Goal: Information Seeking & Learning: Learn about a topic

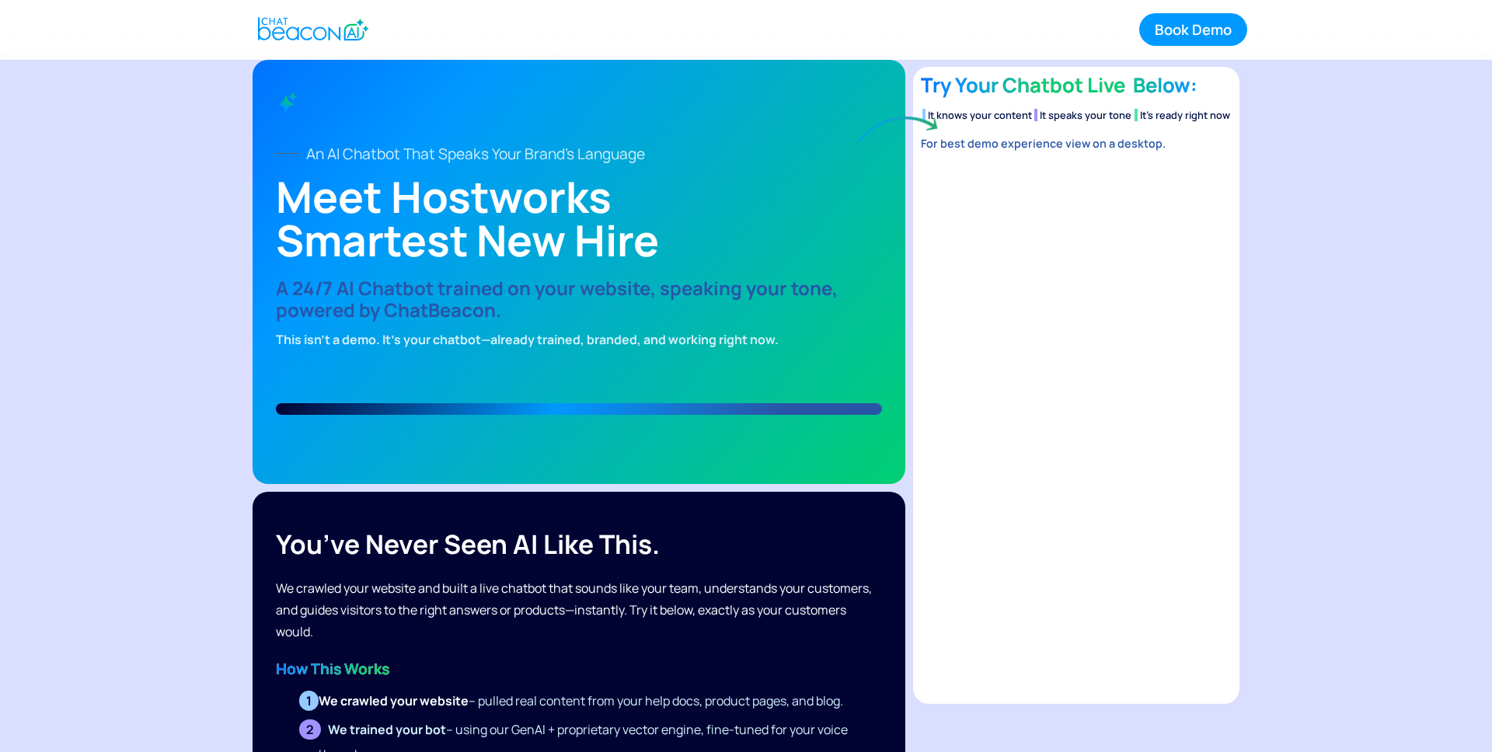
scroll to position [5, 0]
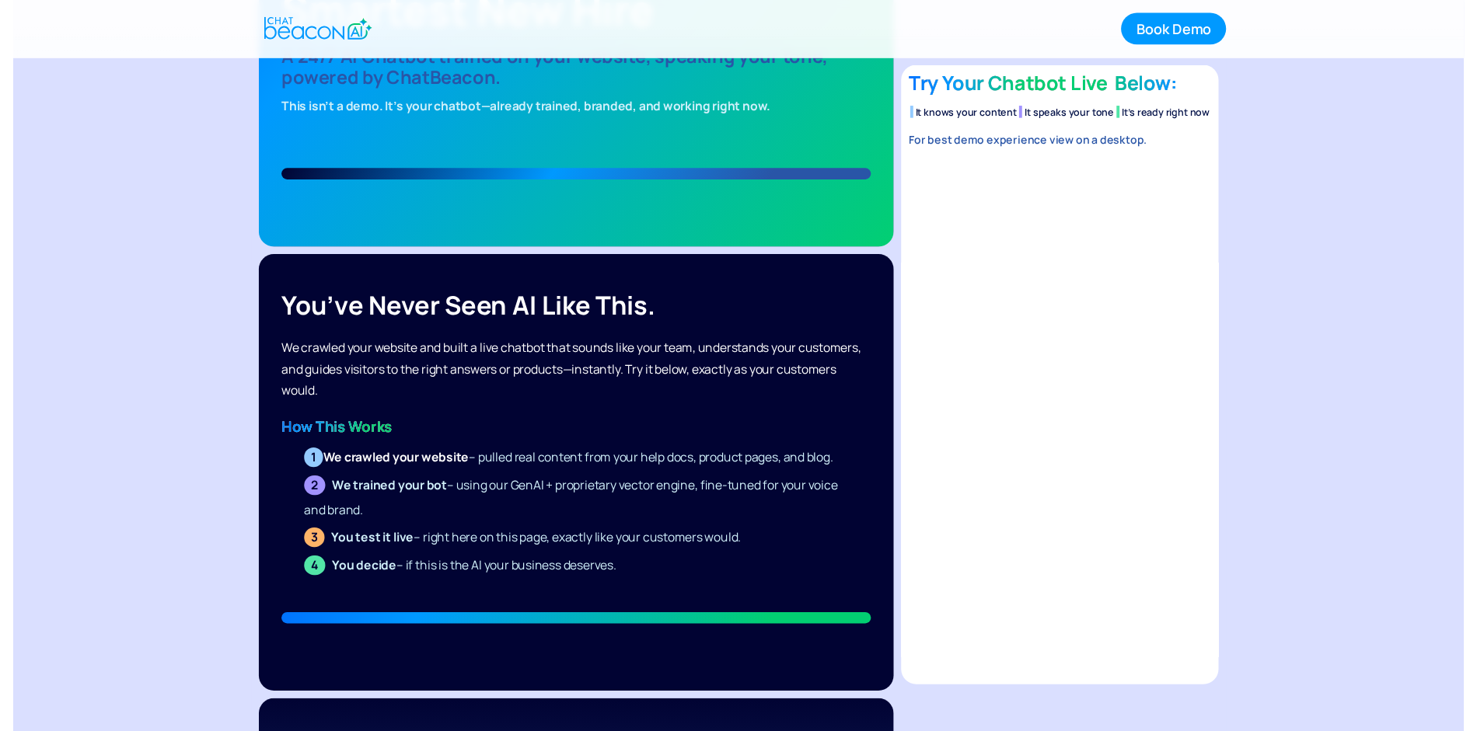
scroll to position [0, 0]
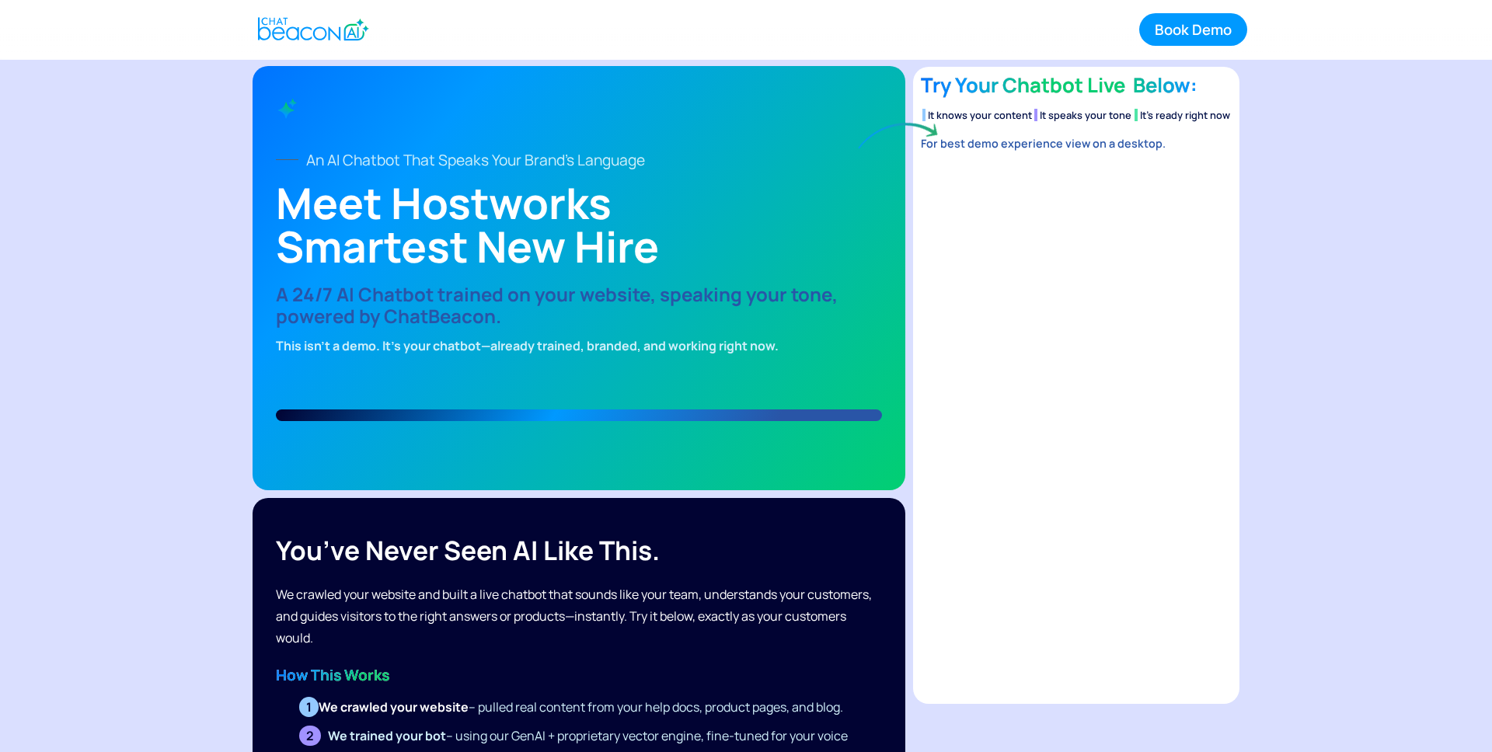
drag, startPoint x: 201, startPoint y: 263, endPoint x: 190, endPoint y: 262, distance: 11.8
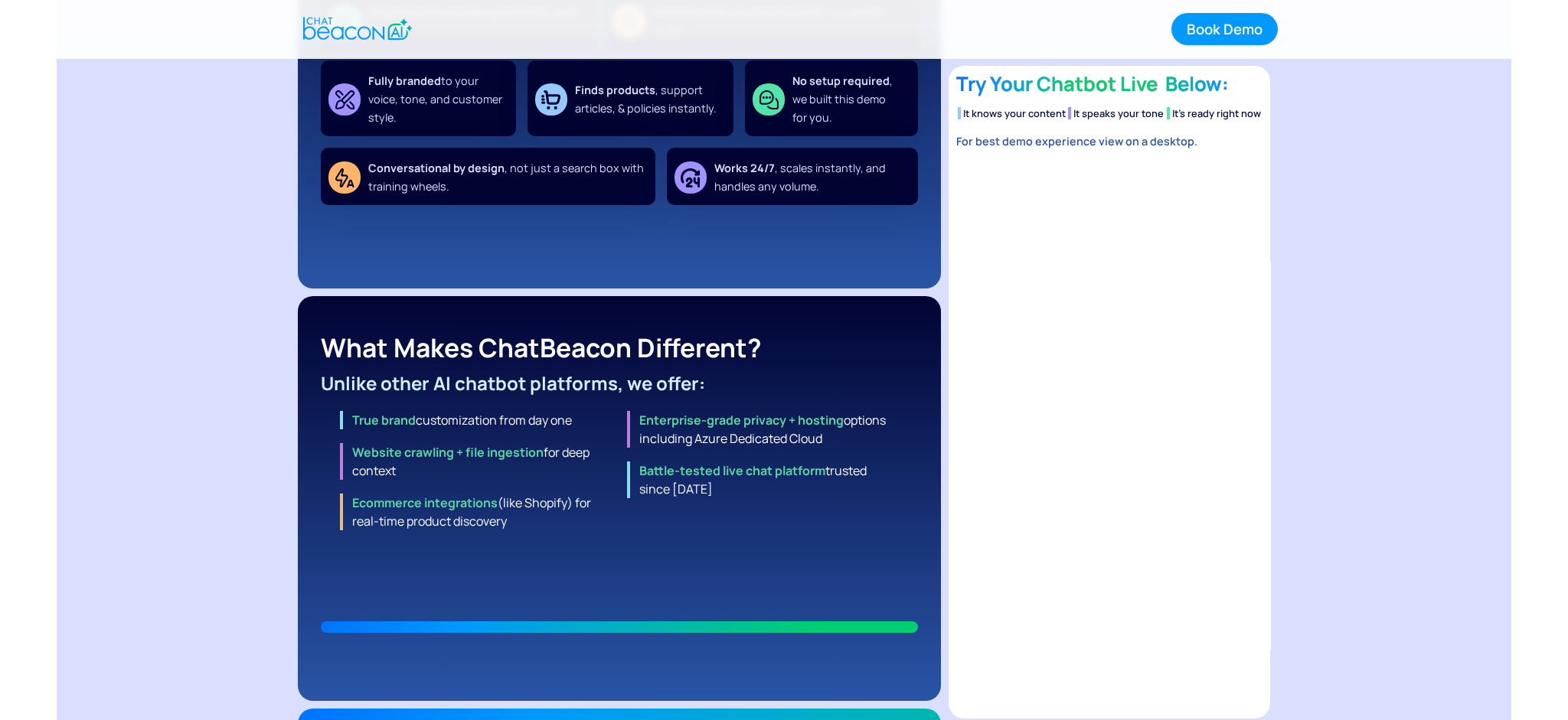
scroll to position [1158, 0]
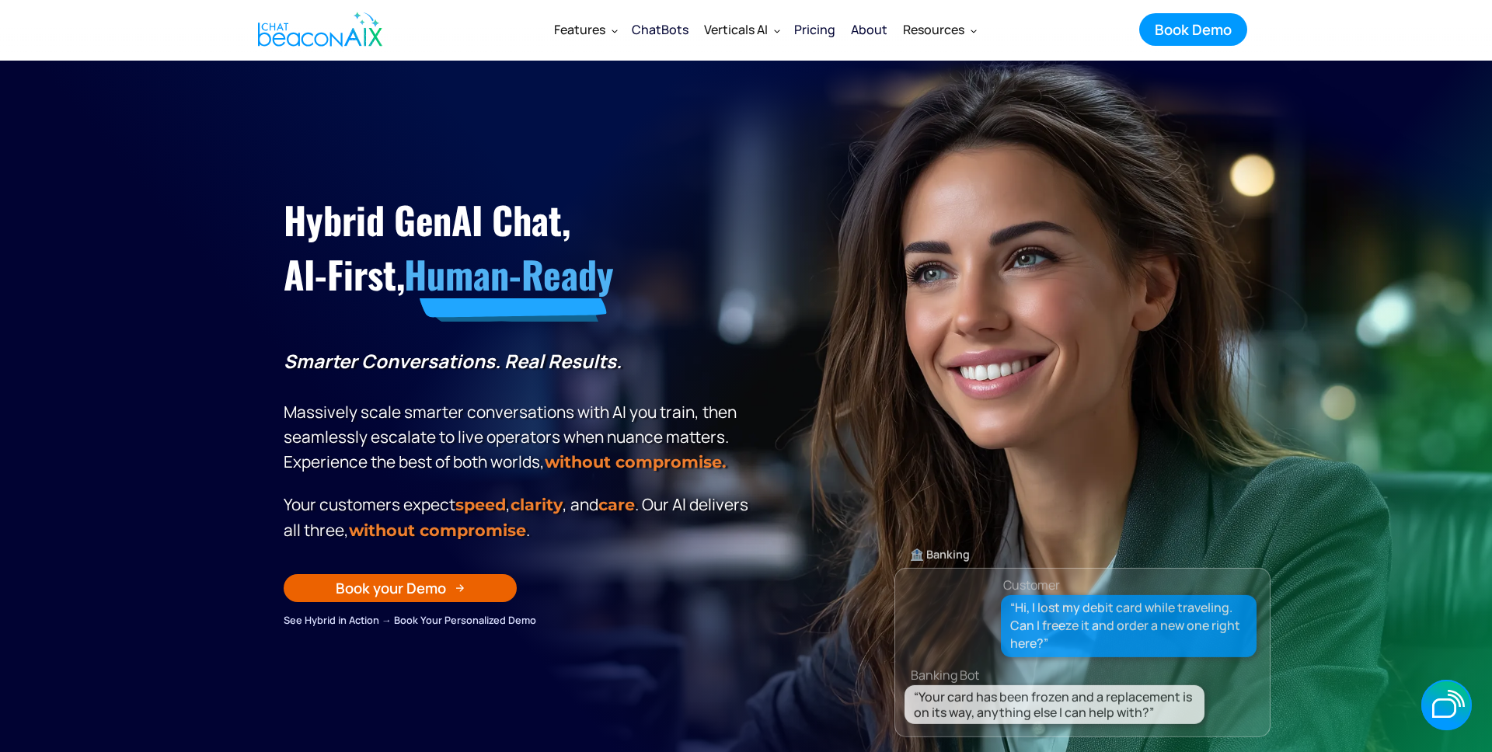
drag, startPoint x: 1239, startPoint y: 415, endPoint x: 1282, endPoint y: 436, distance: 47.6
click at [1240, 415] on div "🏦 Banking Customer “Hi, I lost my debit card while traveling. Can I freeze it a…" at bounding box center [1083, 530] width 376 height 490
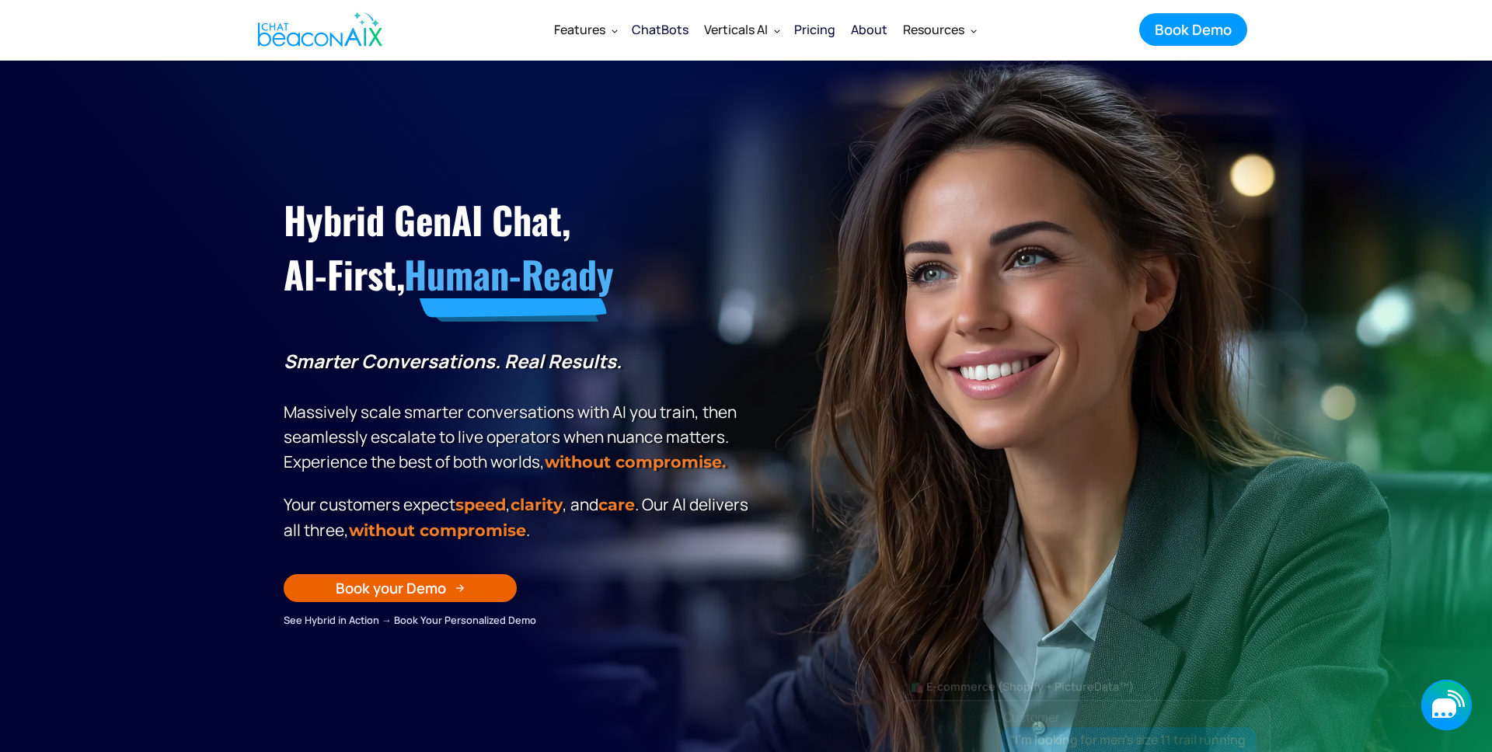
click at [1435, 697] on icon "button" at bounding box center [1447, 705] width 51 height 51
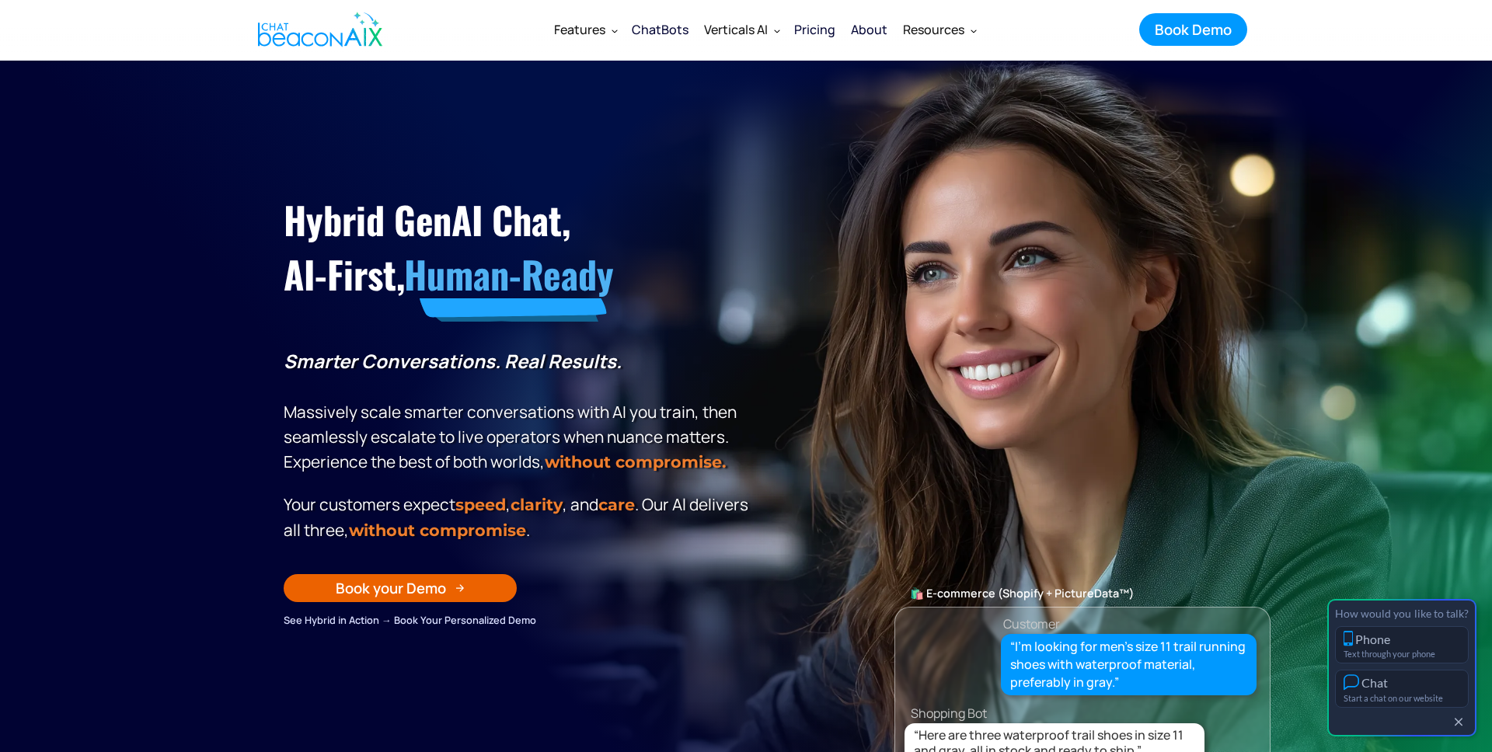
click at [1404, 691] on button "Chat Start a chat on our website" at bounding box center [1402, 689] width 134 height 38
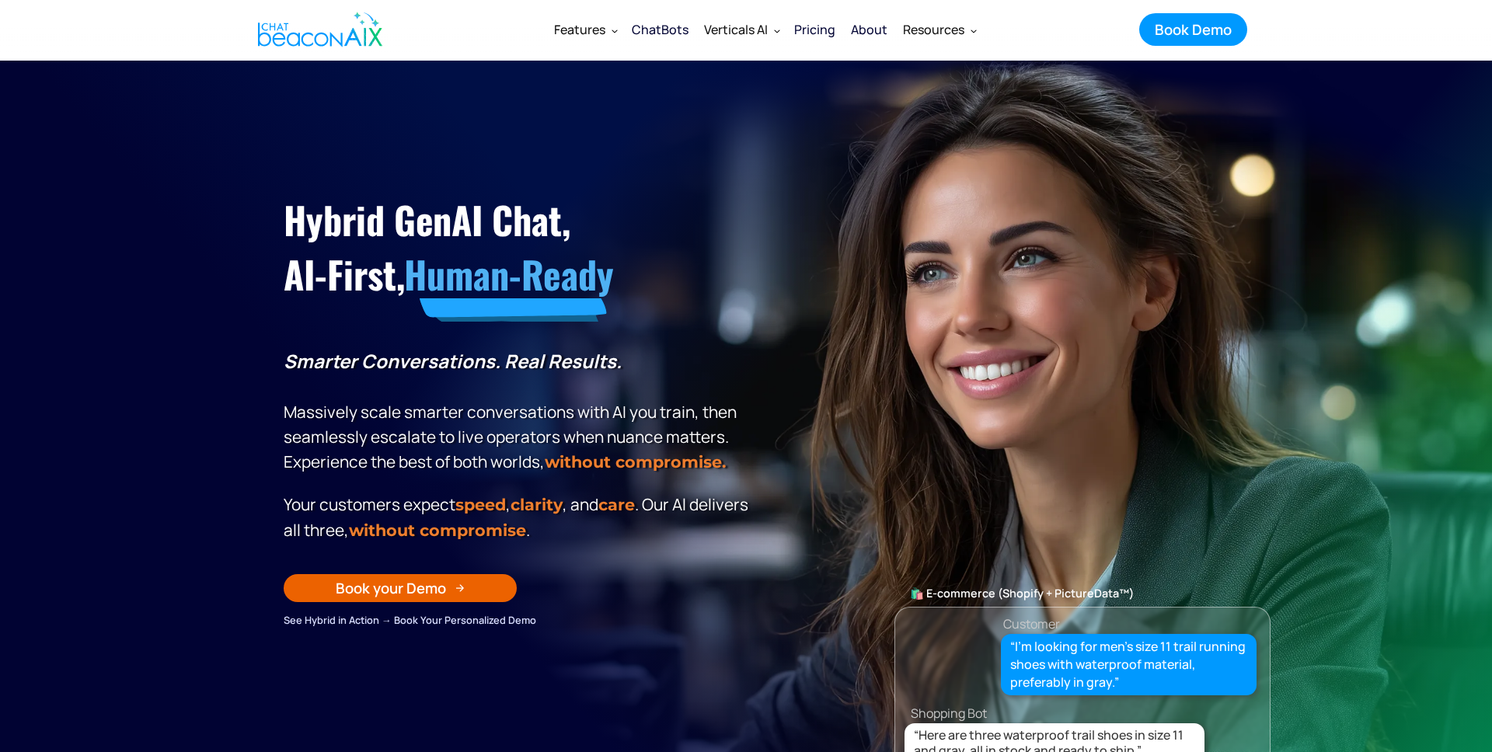
scroll to position [1, 0]
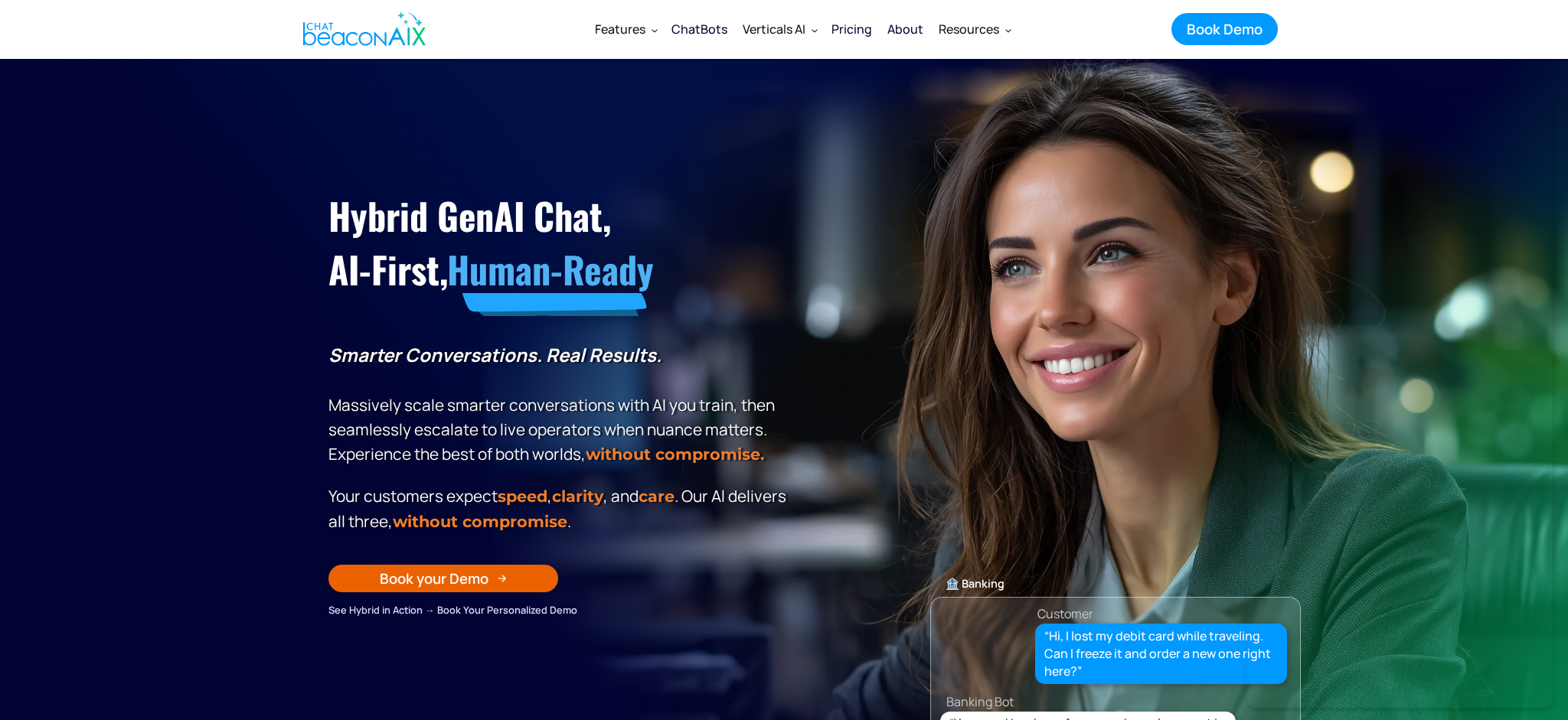
drag, startPoint x: 810, startPoint y: 146, endPoint x: 855, endPoint y: 64, distance: 93.5
click at [830, 118] on section "Hybrid GenAI Chat, AI-First, Human-Ready Smarter Conversations. Real Results. M…" at bounding box center [784, 441] width 1568 height 765
click at [853, 37] on div "Pricing" at bounding box center [851, 30] width 40 height 22
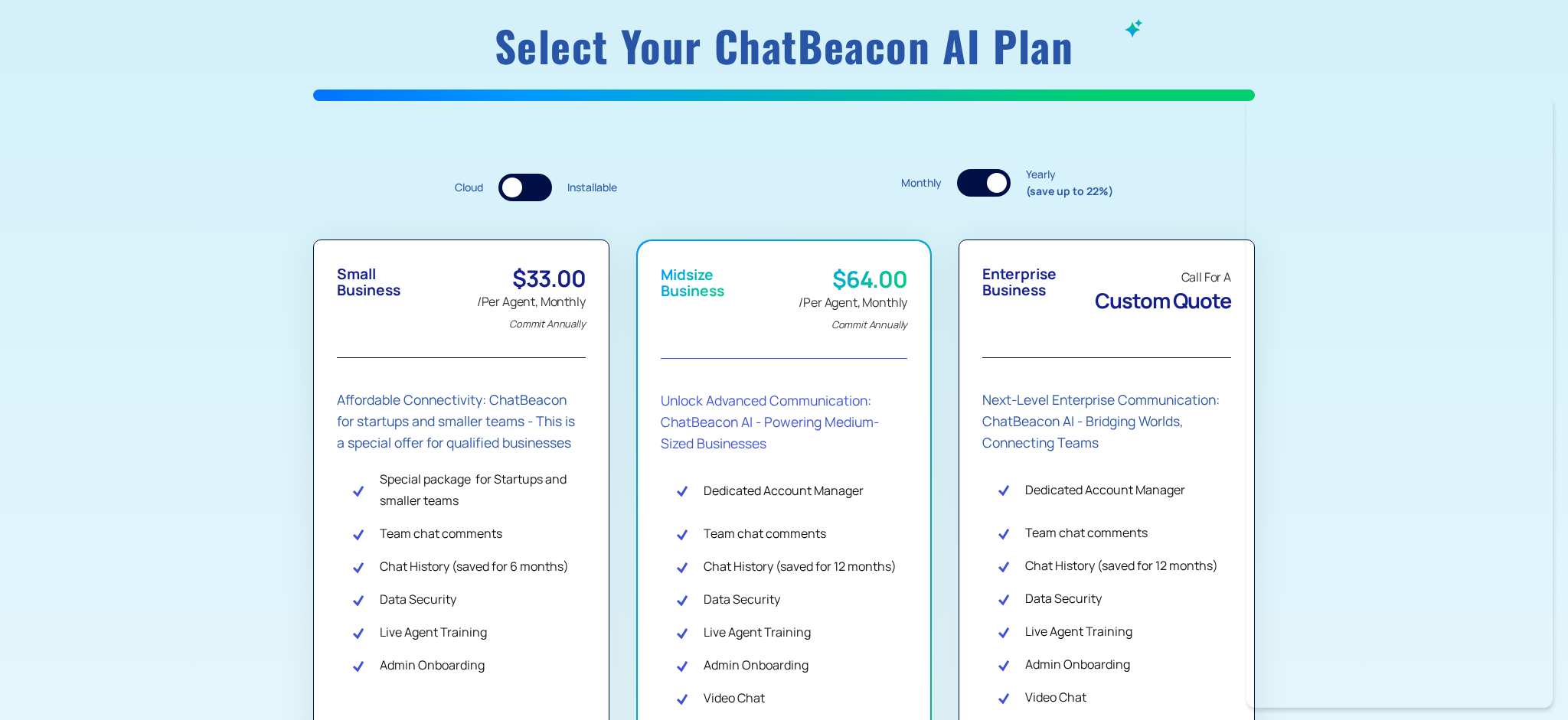
scroll to position [215, 0]
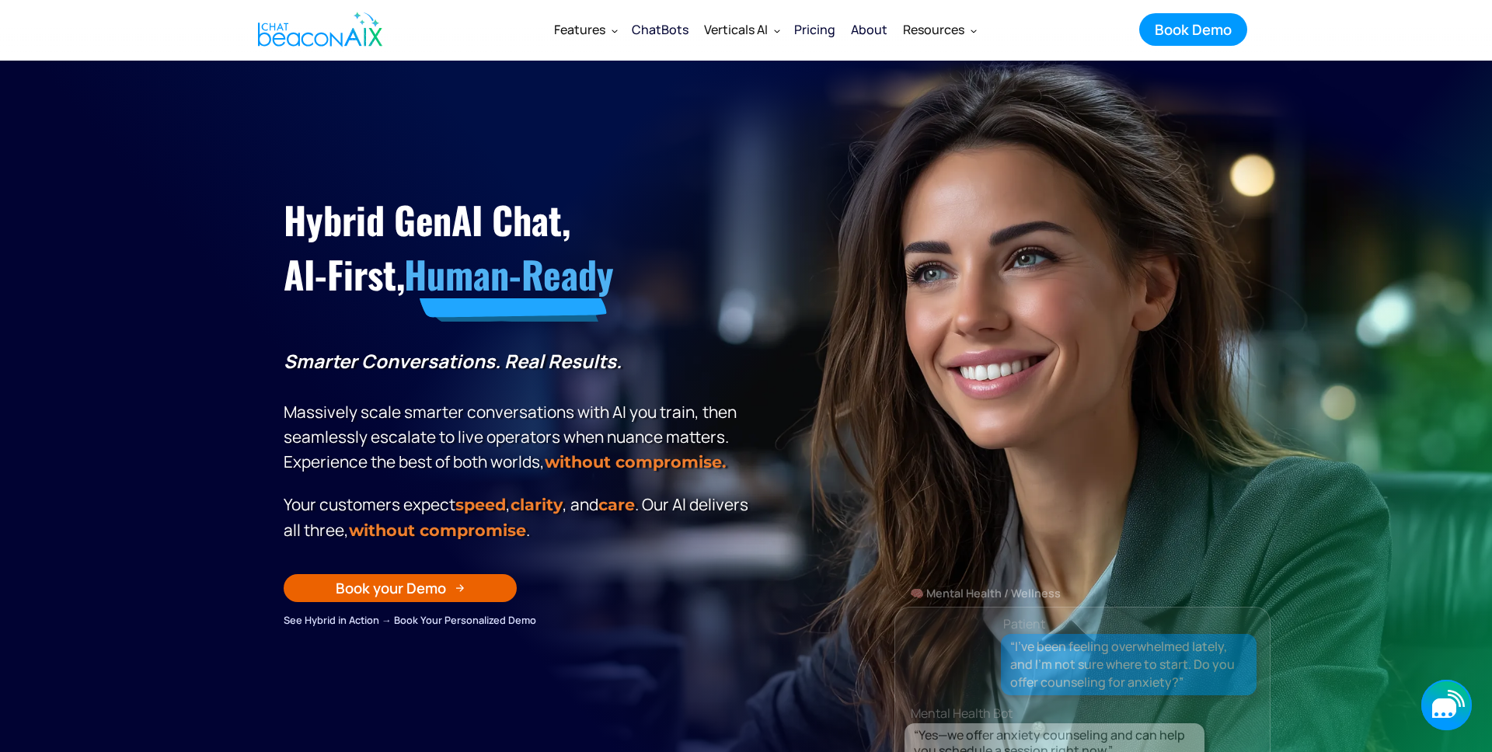
click at [1458, 707] on icon "button" at bounding box center [1447, 705] width 51 height 51
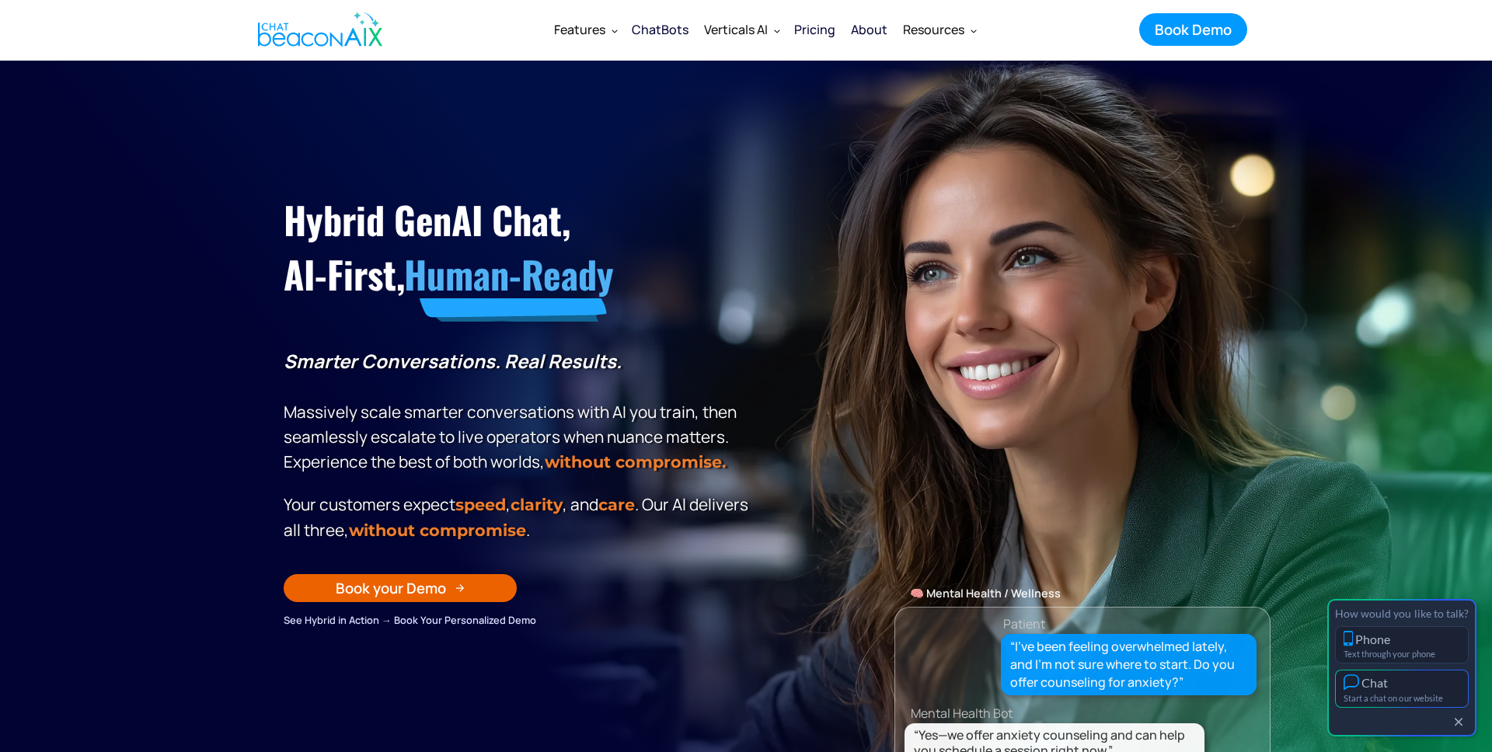
click at [1410, 696] on div "Start a chat on our website" at bounding box center [1402, 698] width 117 height 10
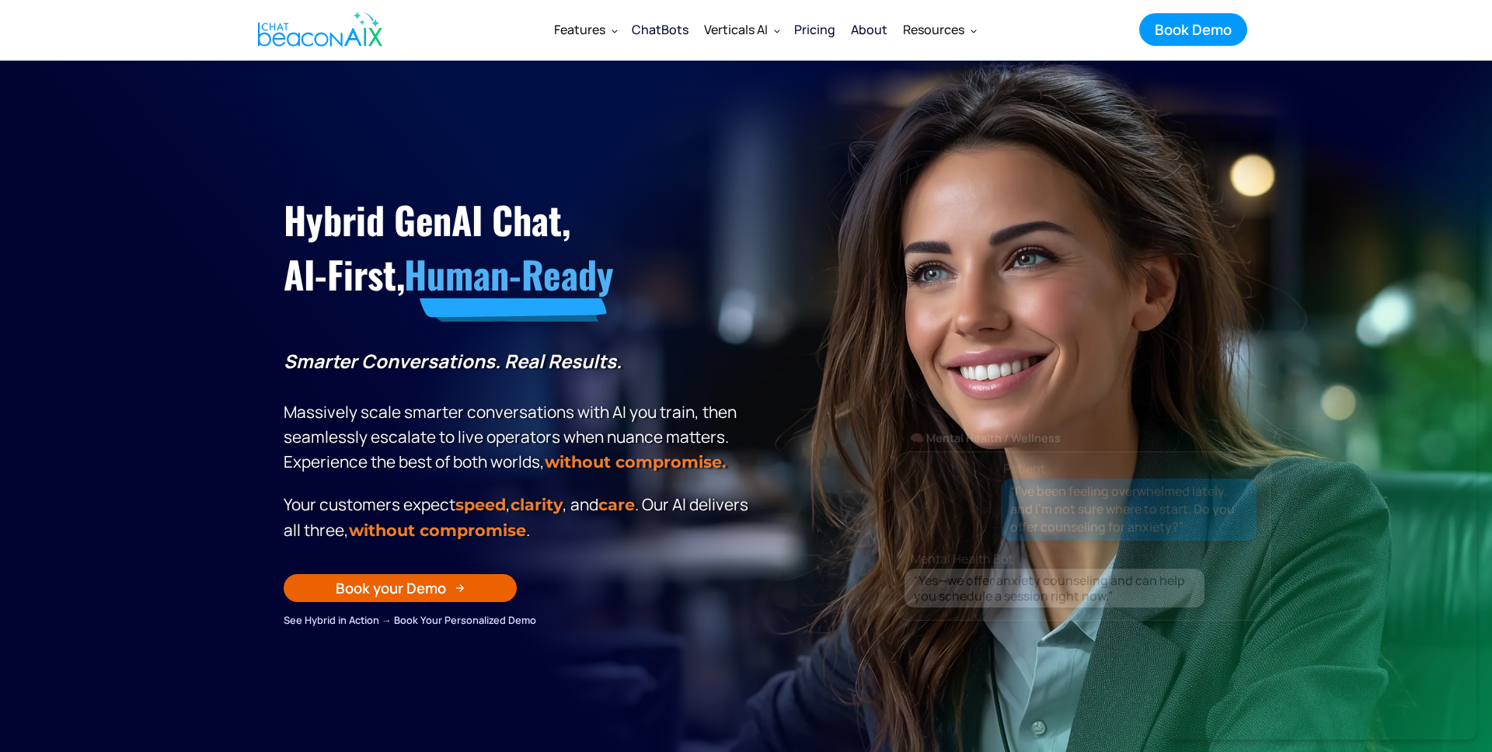
click at [865, 29] on div "About" at bounding box center [869, 30] width 37 height 22
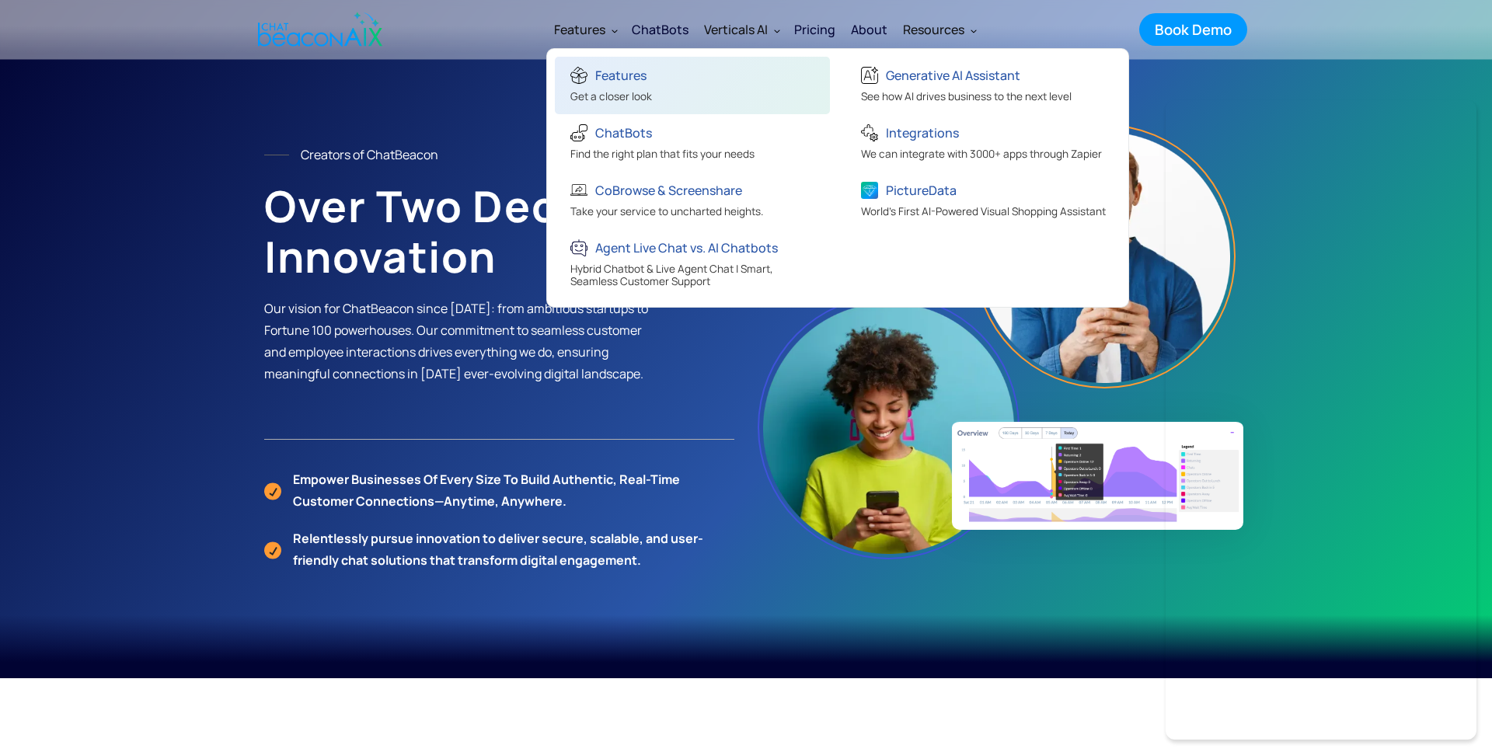
click at [633, 74] on div "Features" at bounding box center [620, 76] width 51 height 22
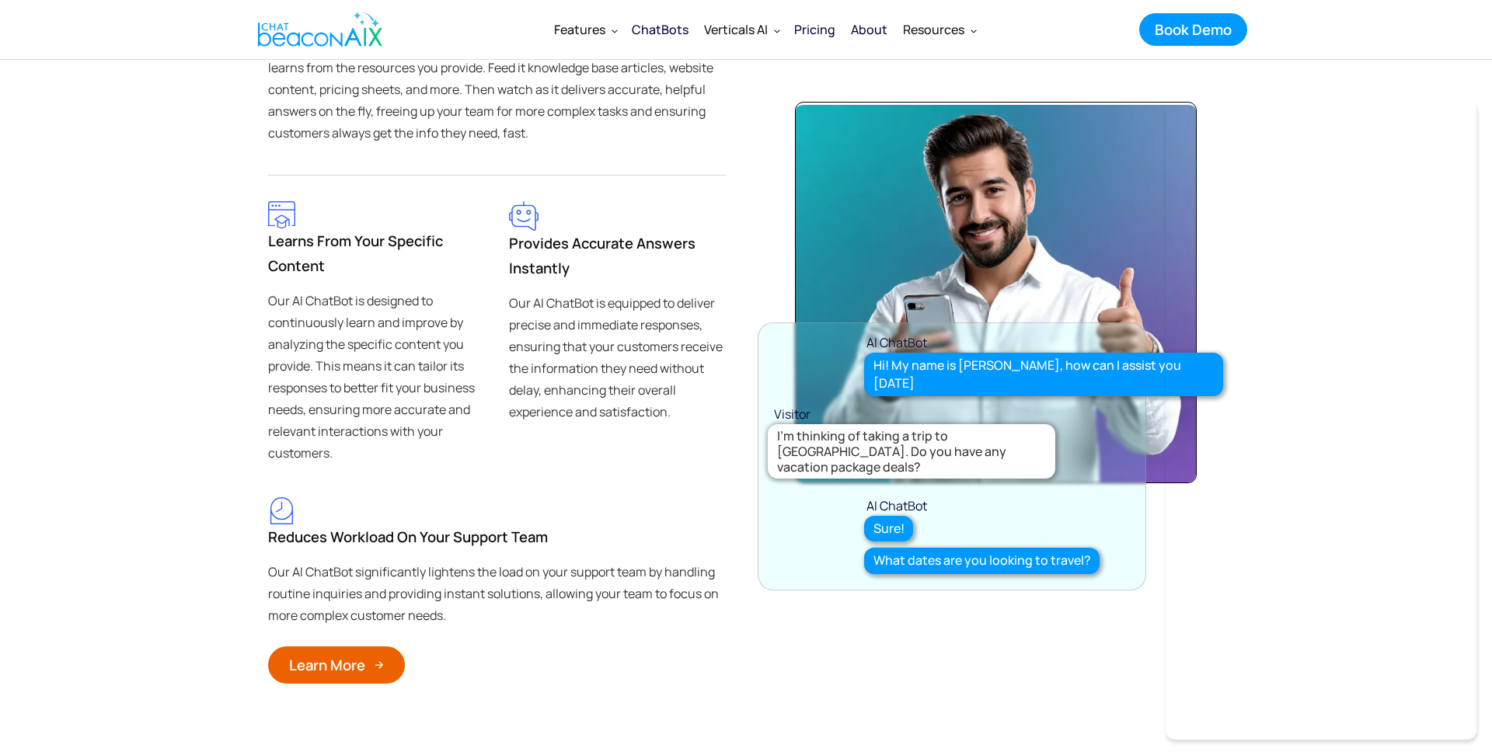
scroll to position [1662, 0]
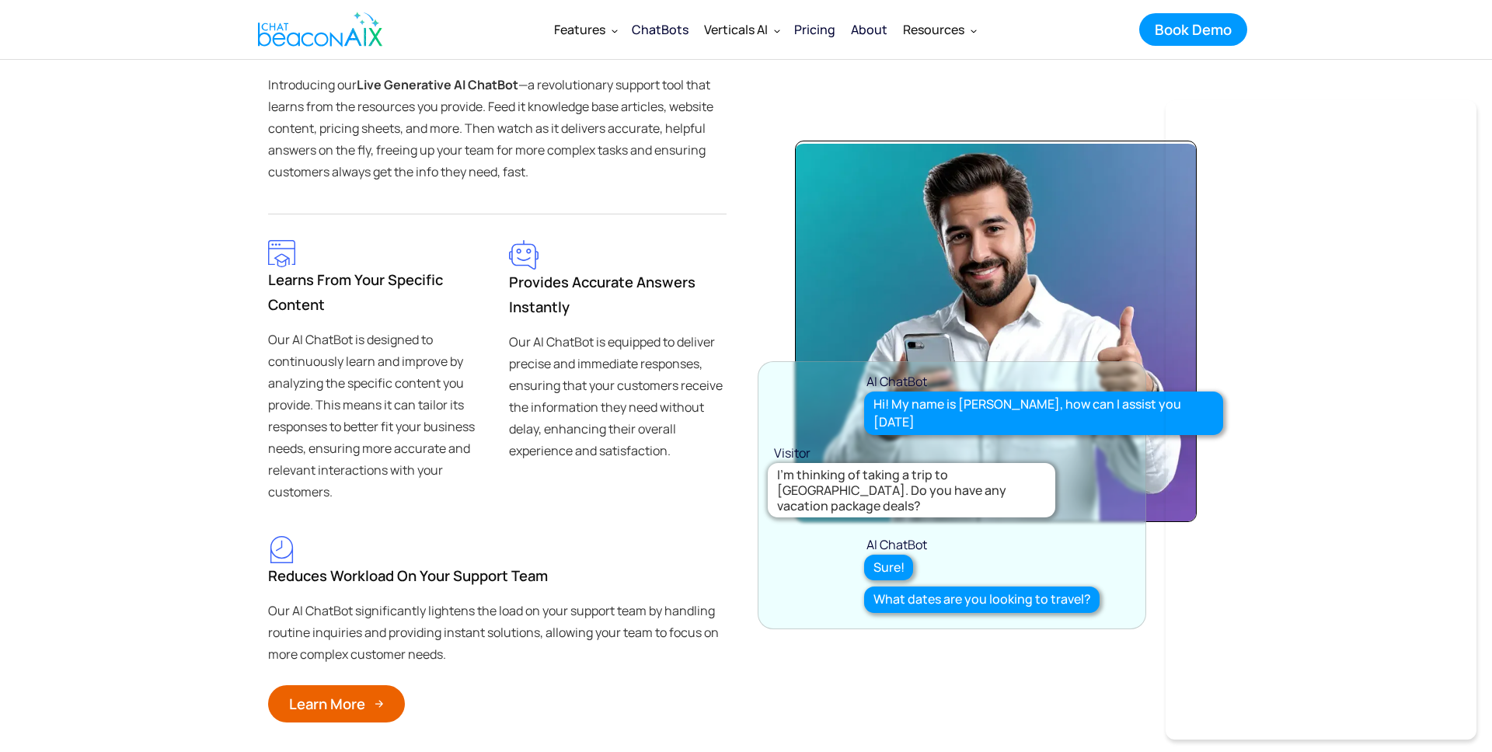
click at [812, 30] on div "Pricing" at bounding box center [814, 30] width 41 height 22
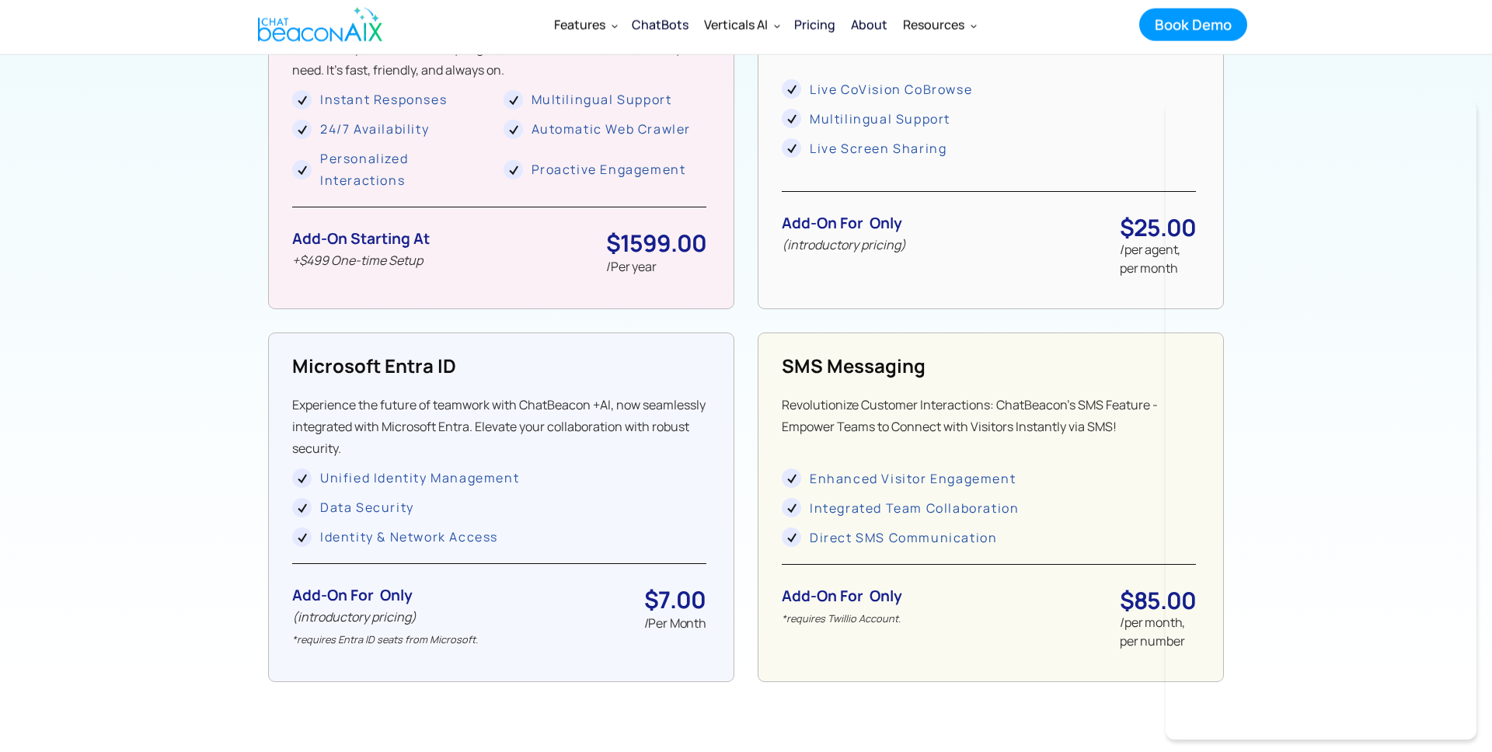
scroll to position [1431, 0]
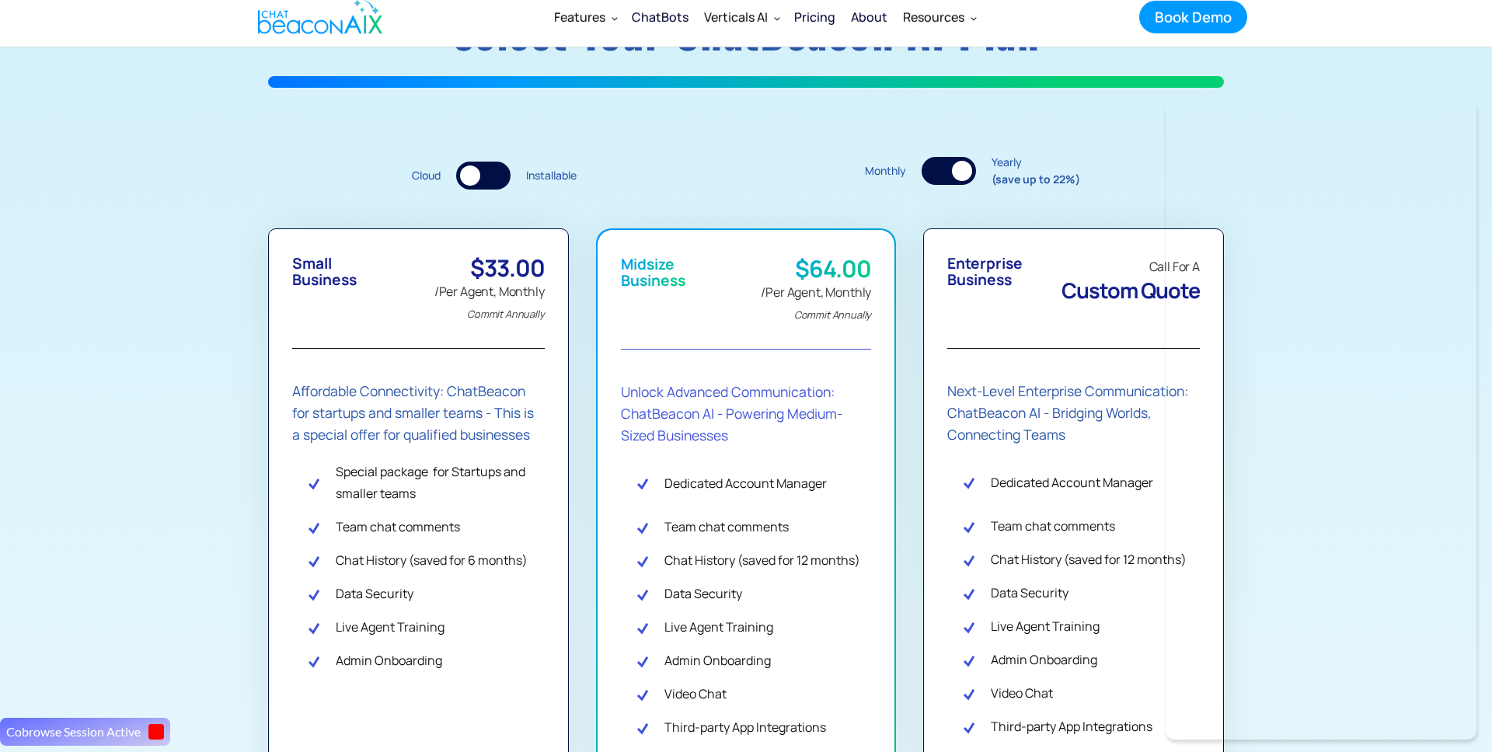
scroll to position [0, 0]
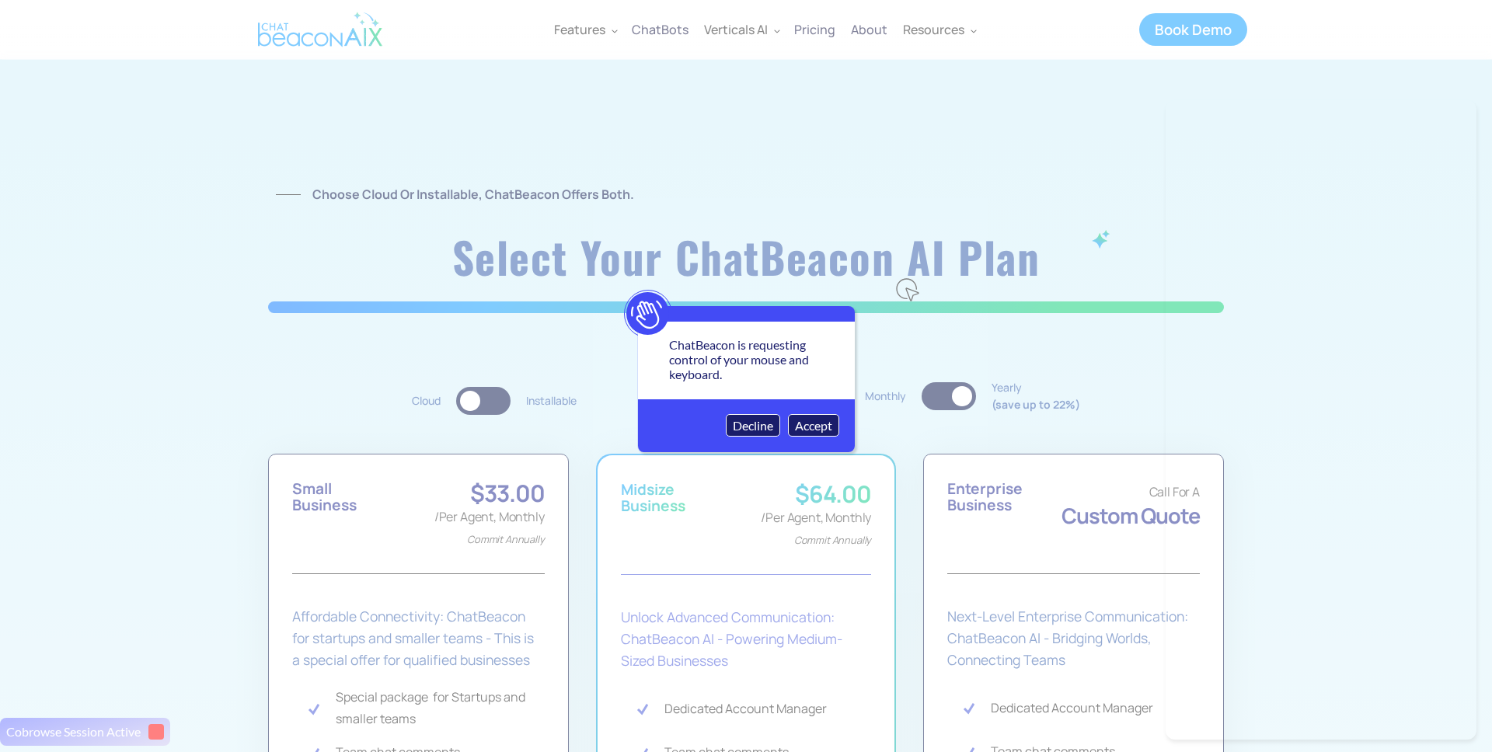
drag, startPoint x: 826, startPoint y: 427, endPoint x: 818, endPoint y: 427, distance: 8.6
click at [822, 427] on button "Accept" at bounding box center [813, 425] width 51 height 23
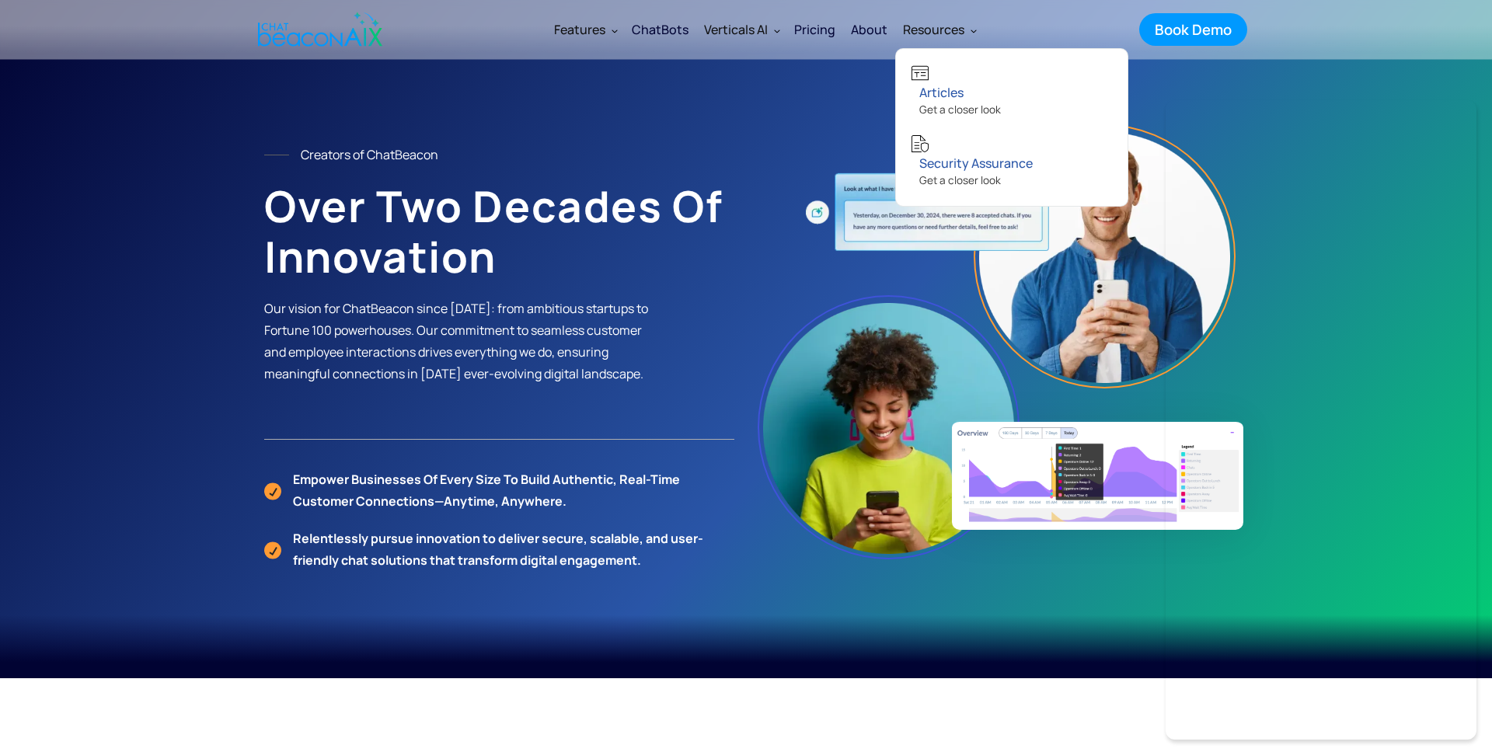
click at [647, 77] on section "Creators of ChatBeacon Over Two Decades of Innovation Our vision for ChatBeacon…" at bounding box center [746, 339] width 1492 height 679
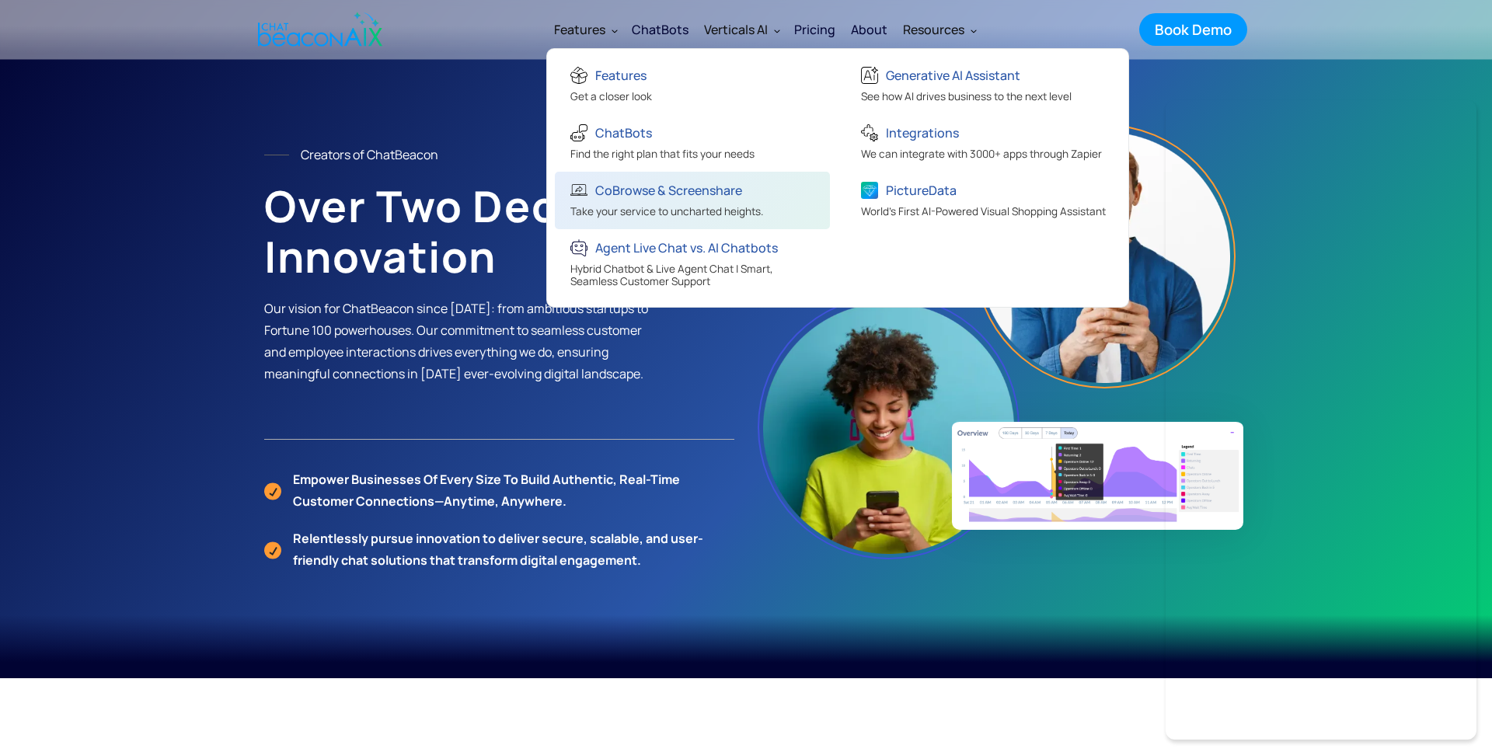
click at [600, 187] on div "CoBrowse & Screenshare" at bounding box center [668, 191] width 147 height 22
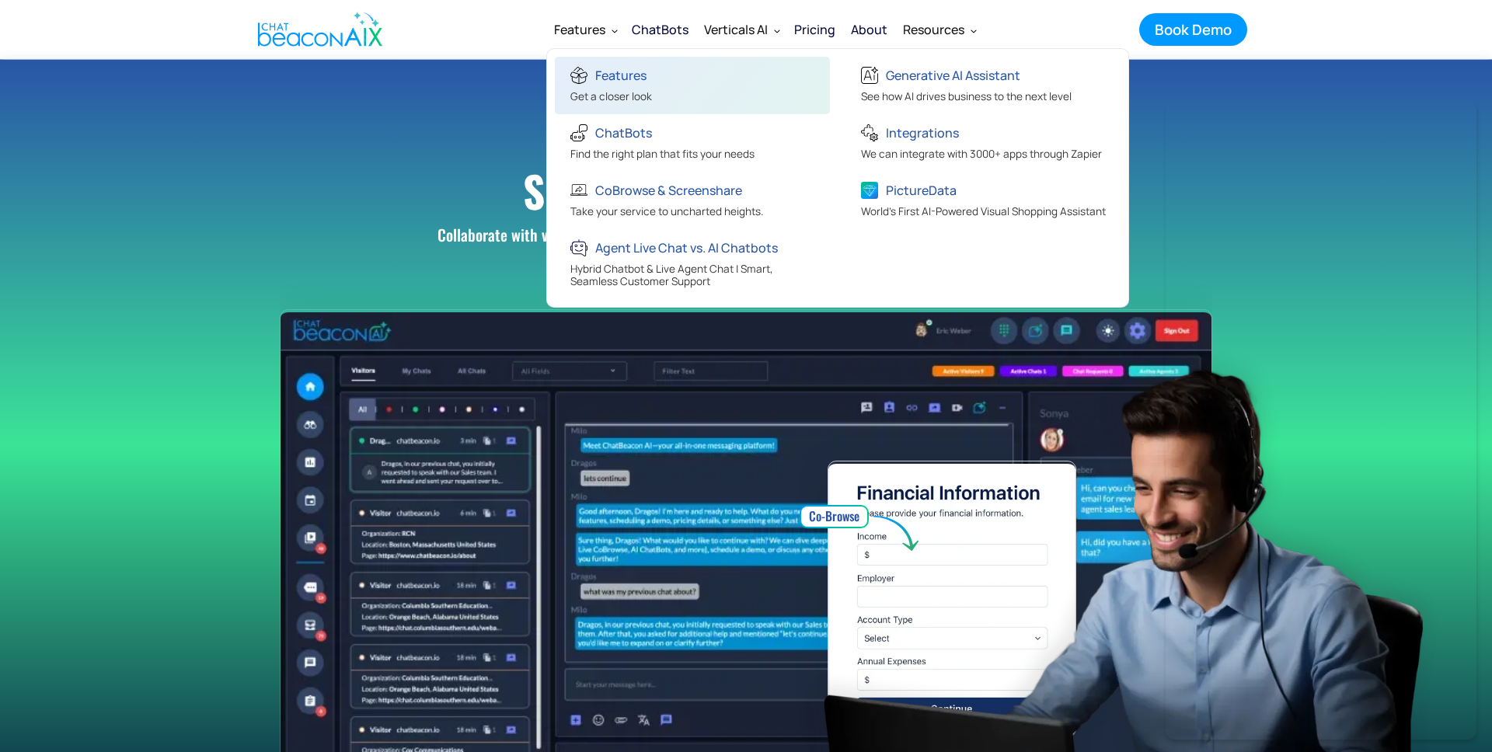
click at [627, 94] on div "Get a closer look" at bounding box center [611, 98] width 82 height 16
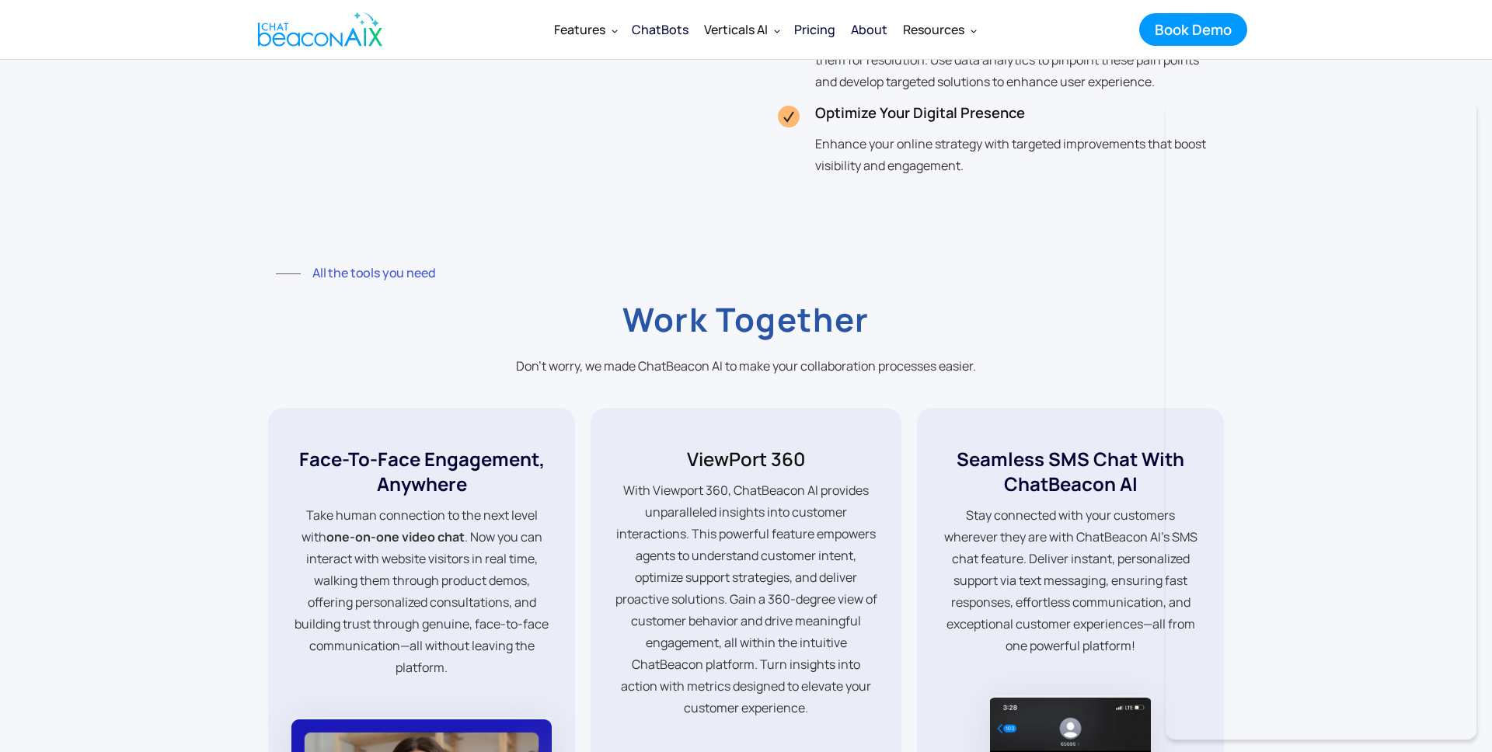
scroll to position [3767, 0]
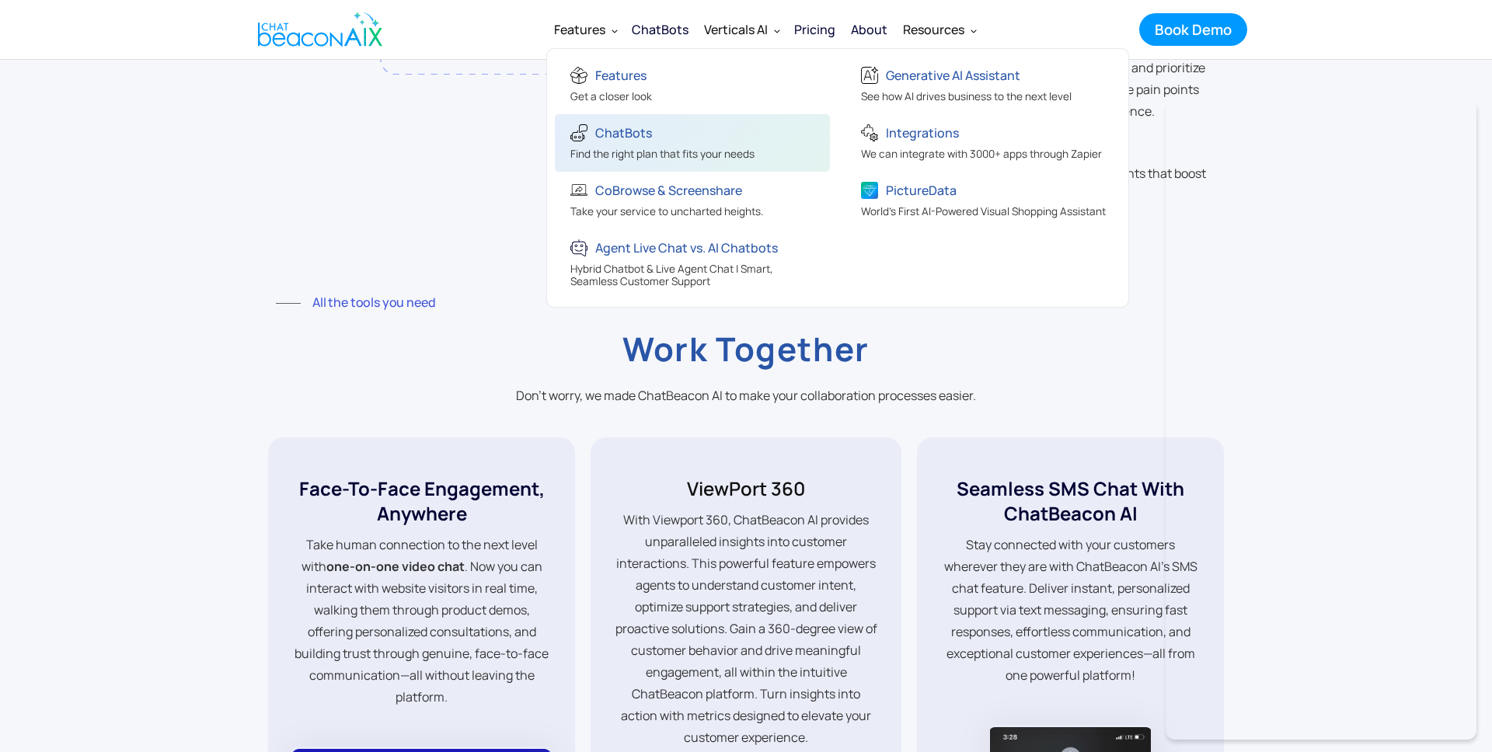
click at [633, 148] on div "Find the right plan that fits your needs" at bounding box center [662, 156] width 184 height 16
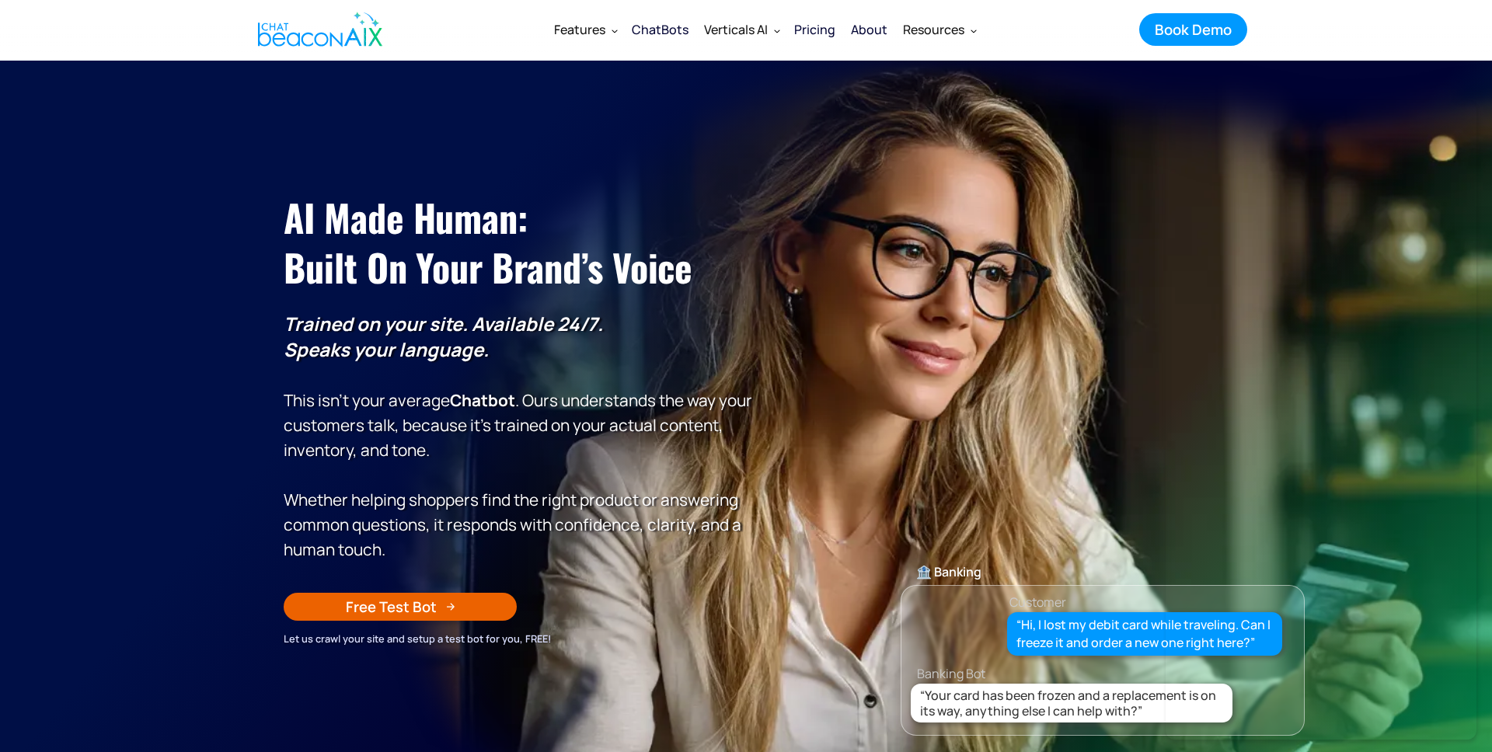
click at [774, 256] on div "AI Made Human: ‍ Built on Your Brand’s Voice Trained on your site. Available 24…" at bounding box center [746, 392] width 956 height 509
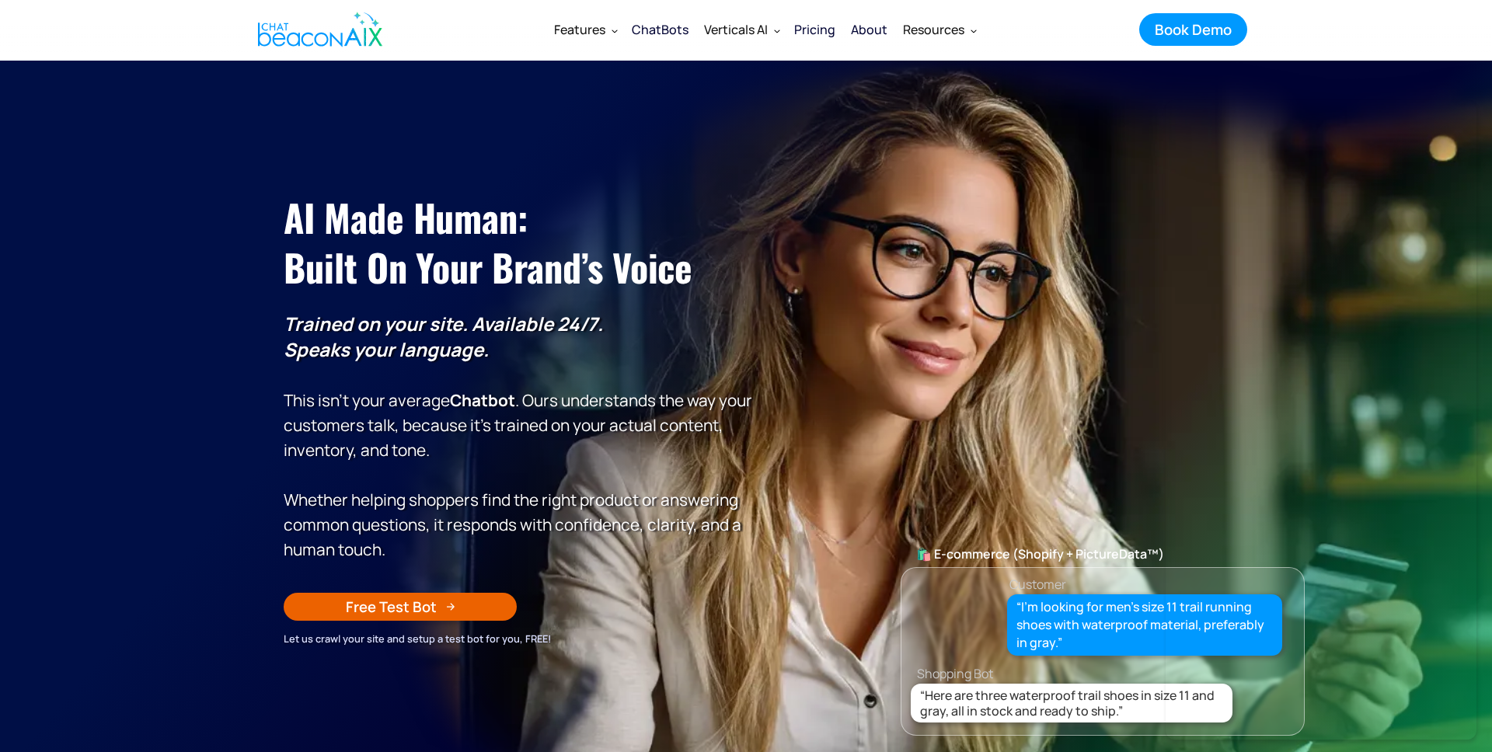
click at [272, 30] on img "home" at bounding box center [320, 29] width 124 height 47
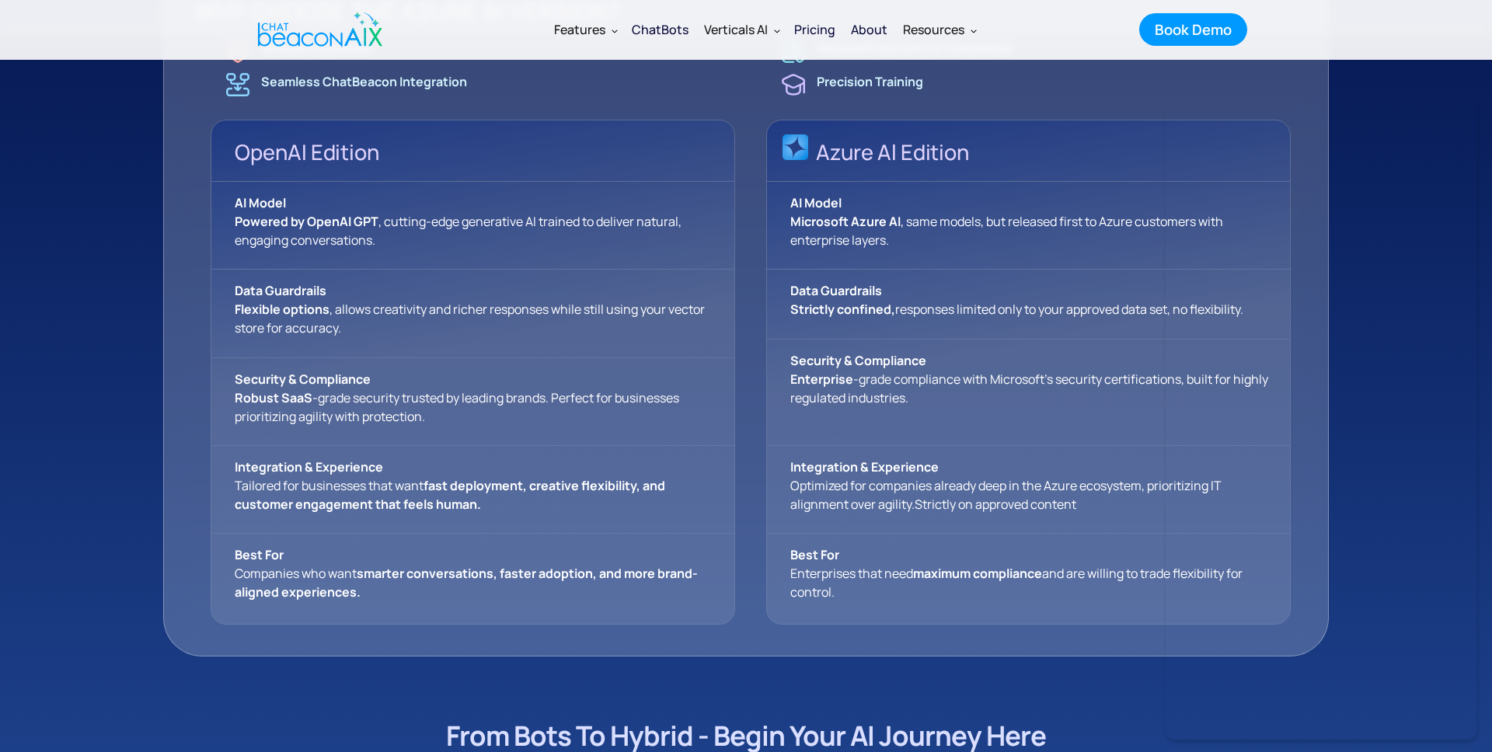
scroll to position [1363, 0]
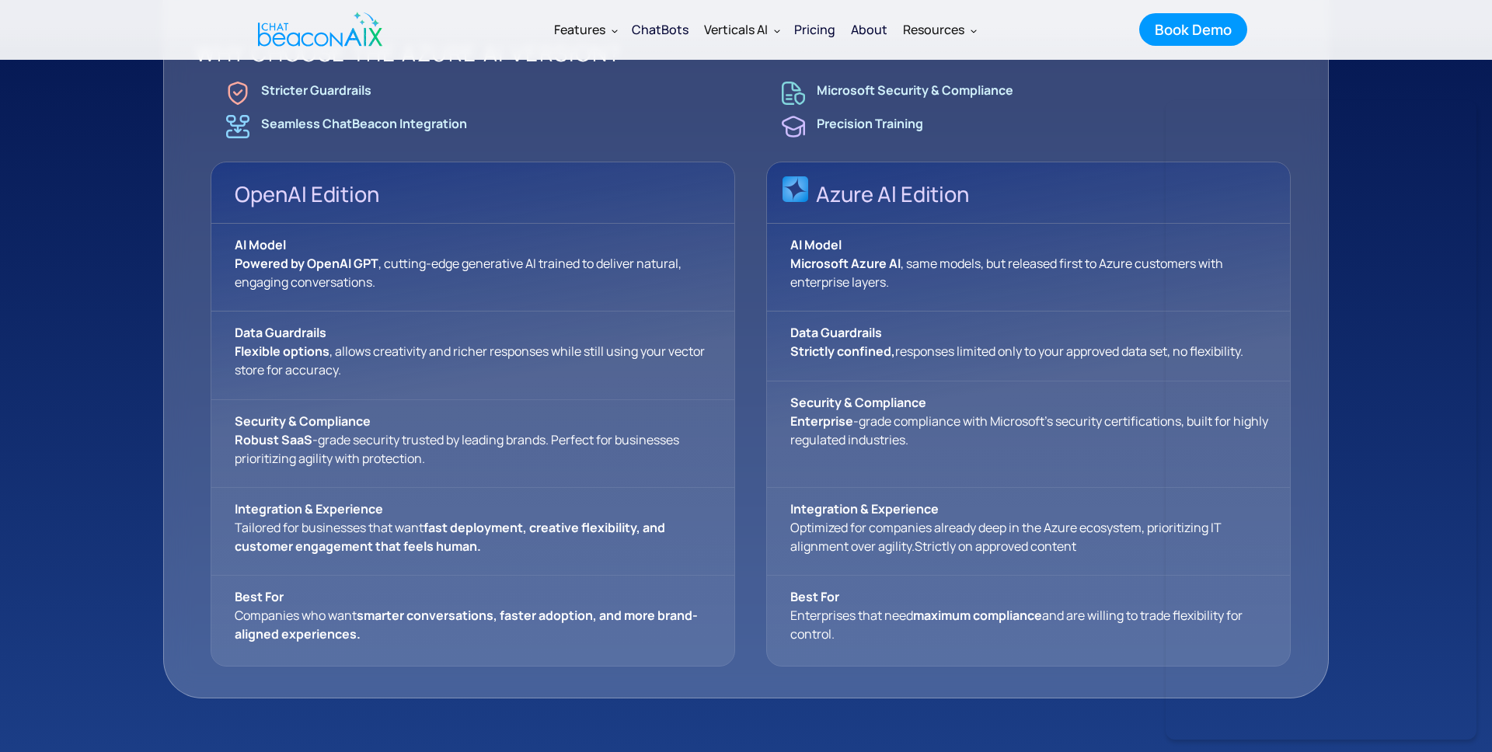
click at [505, 328] on p "Data Guardrails Flexible options , allows creativity and richer responses while…" at bounding box center [472, 356] width 523 height 88
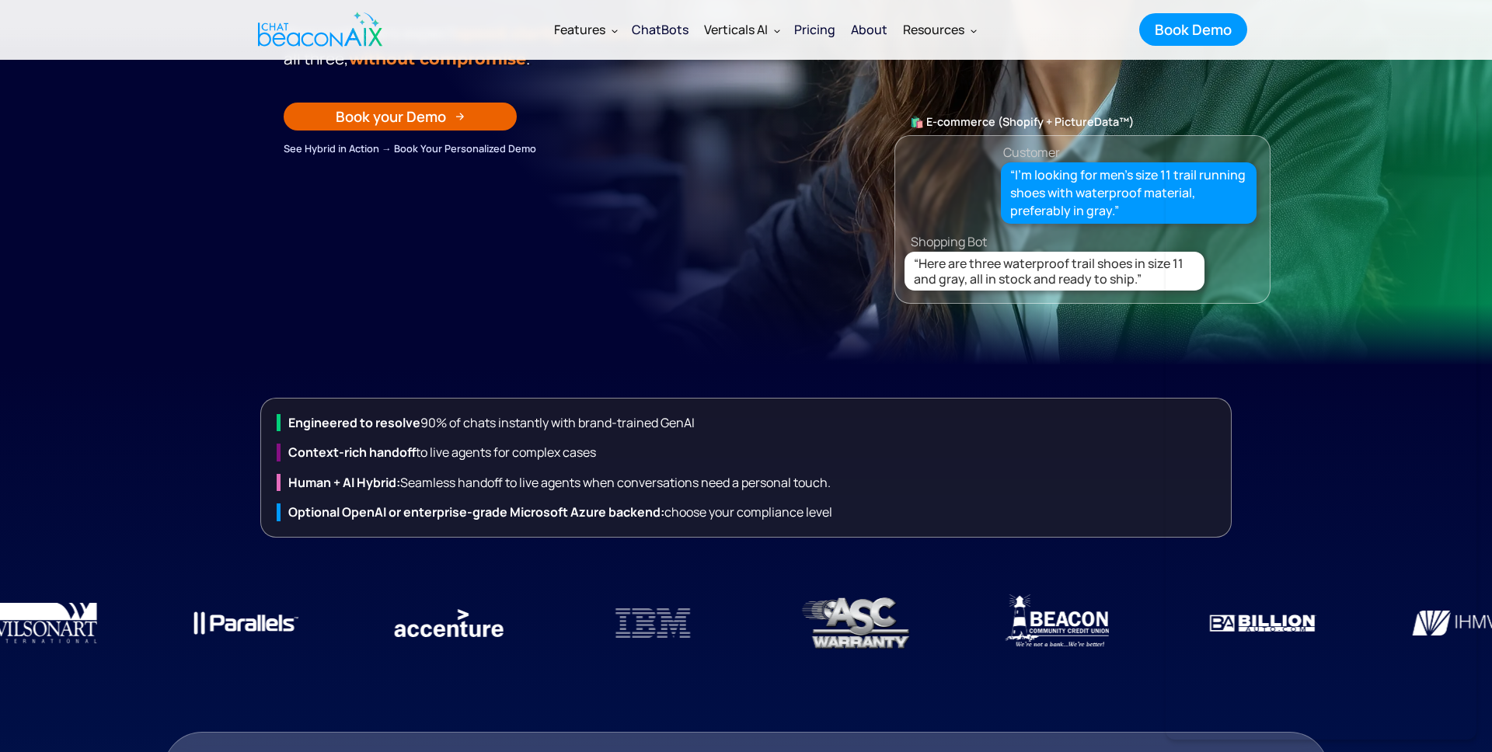
scroll to position [0, 0]
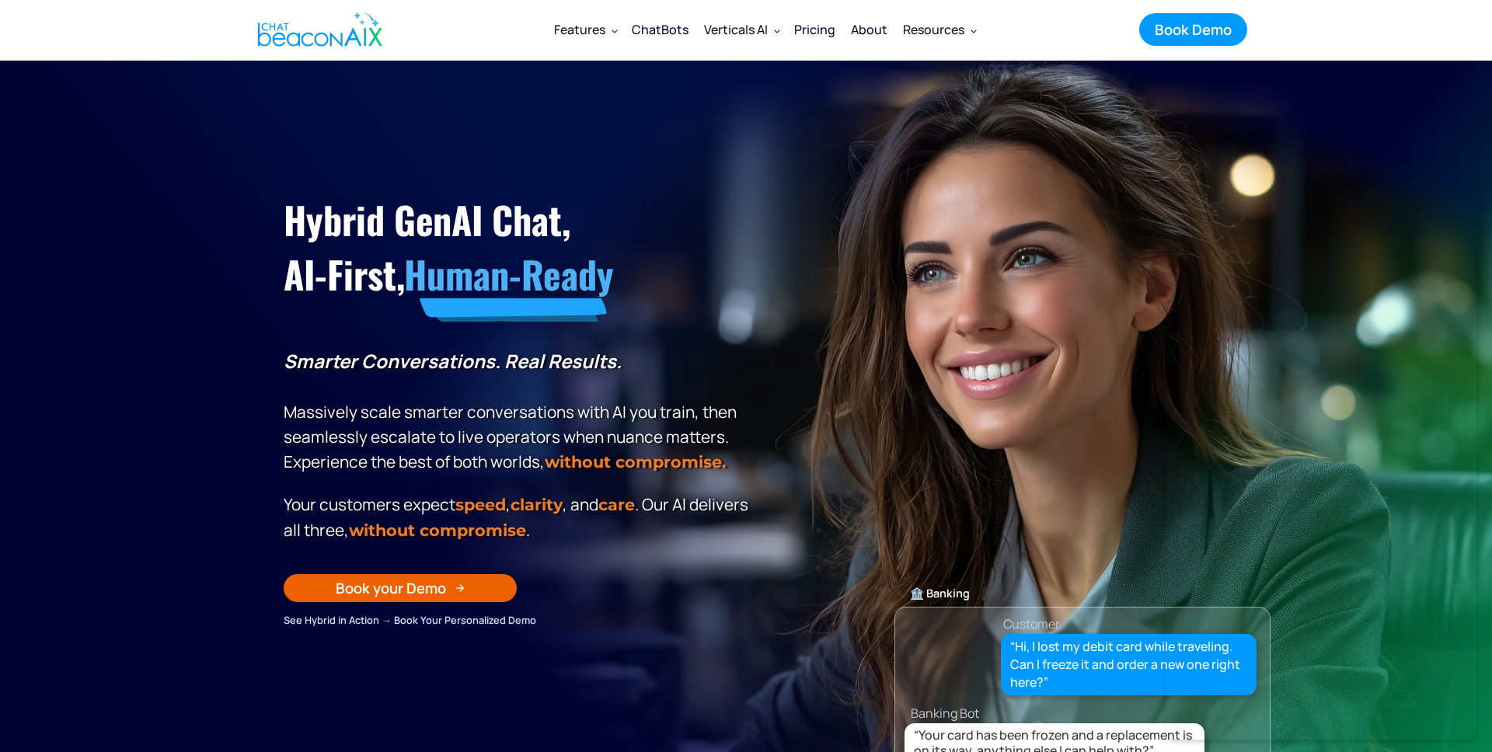
click at [50, 141] on section "Hybrid GenAI Chat, AI-First, Human-Ready Smarter Conversations. Real Results. M…" at bounding box center [746, 449] width 1492 height 777
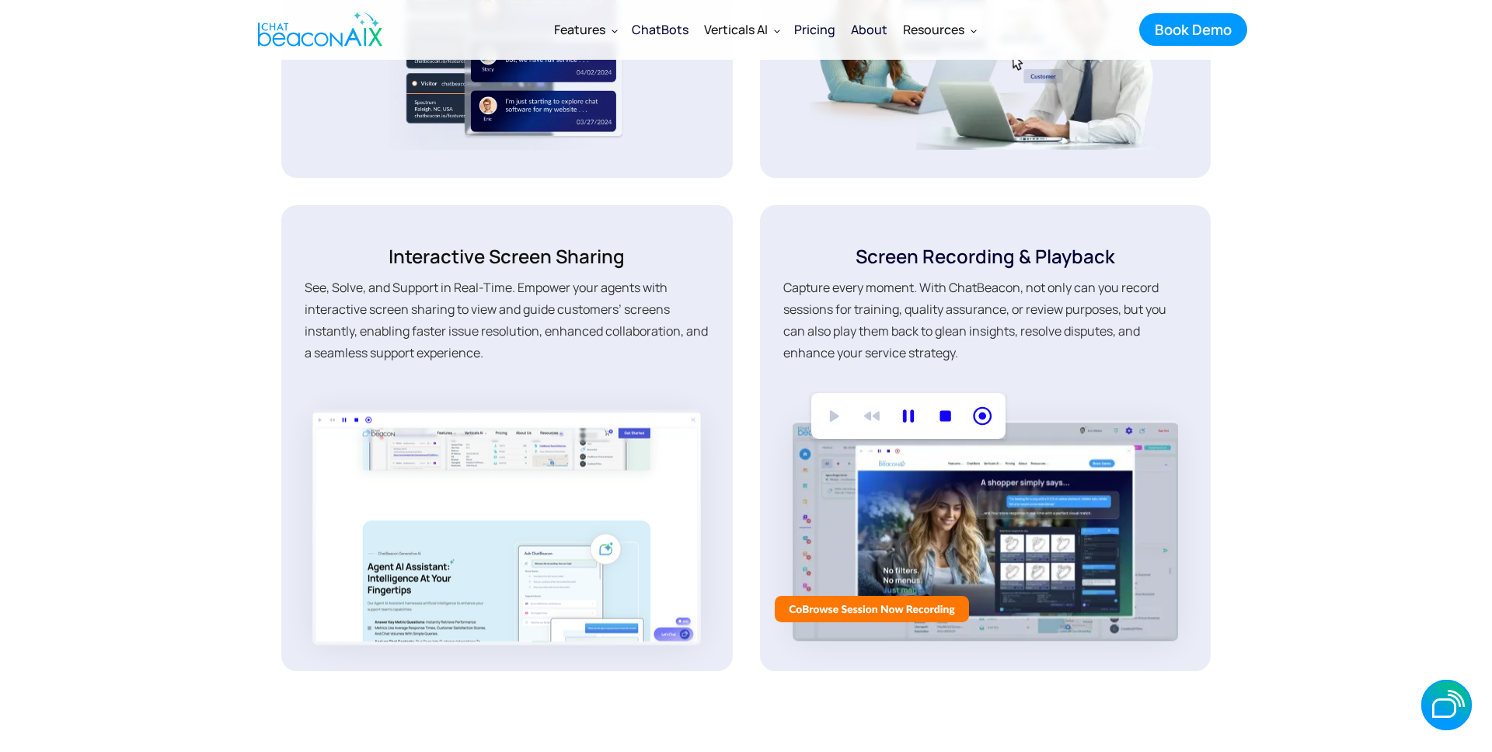
scroll to position [3110, 0]
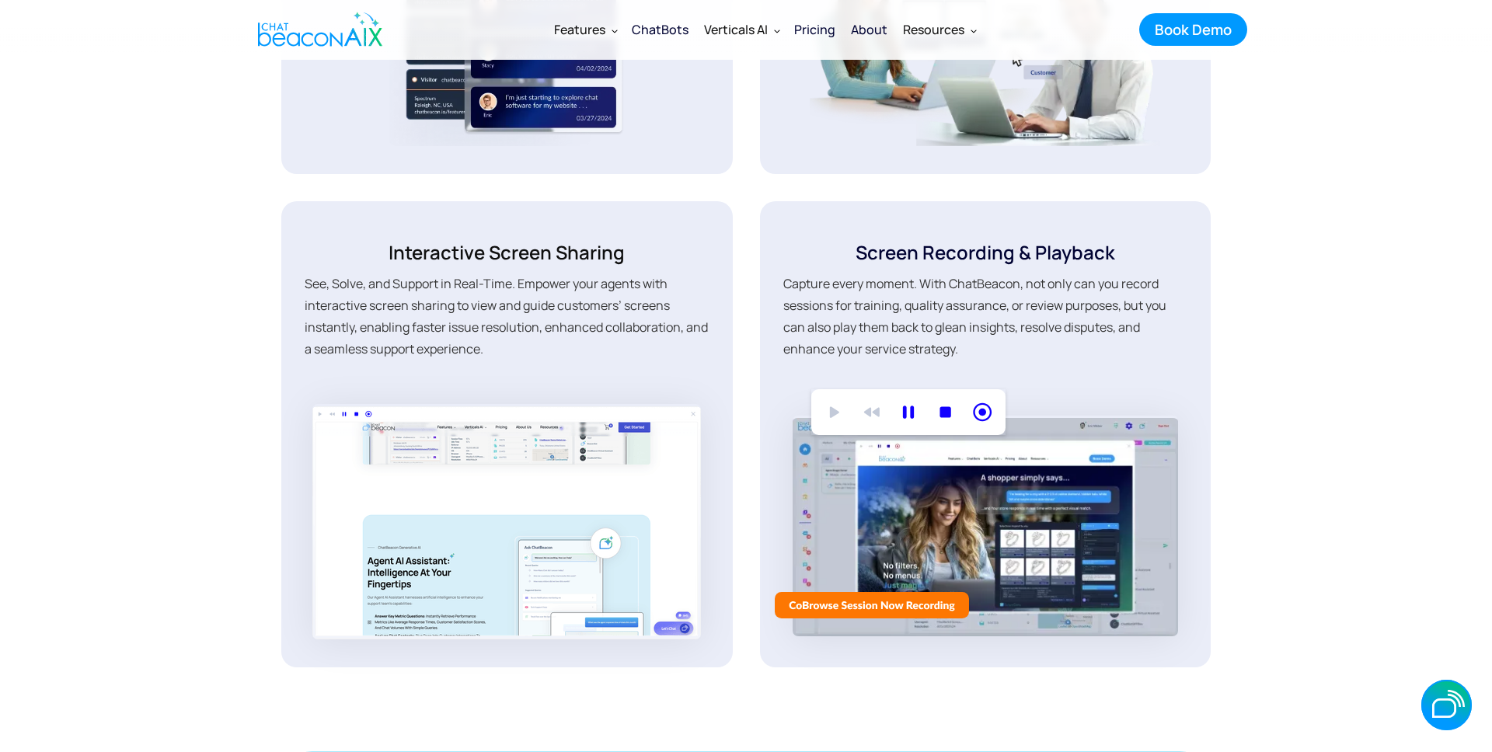
click at [657, 32] on div "ChatBots" at bounding box center [660, 30] width 57 height 22
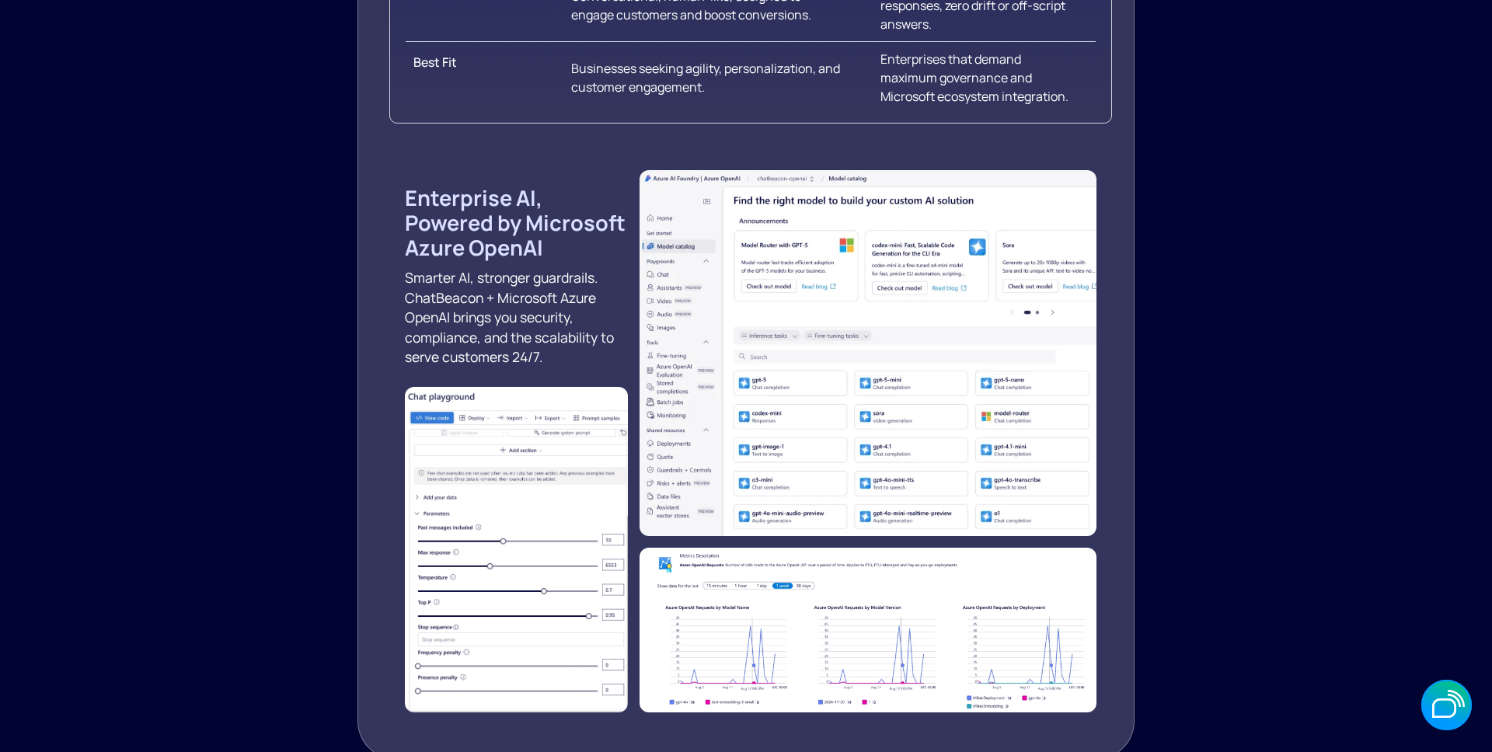
scroll to position [2315, 0]
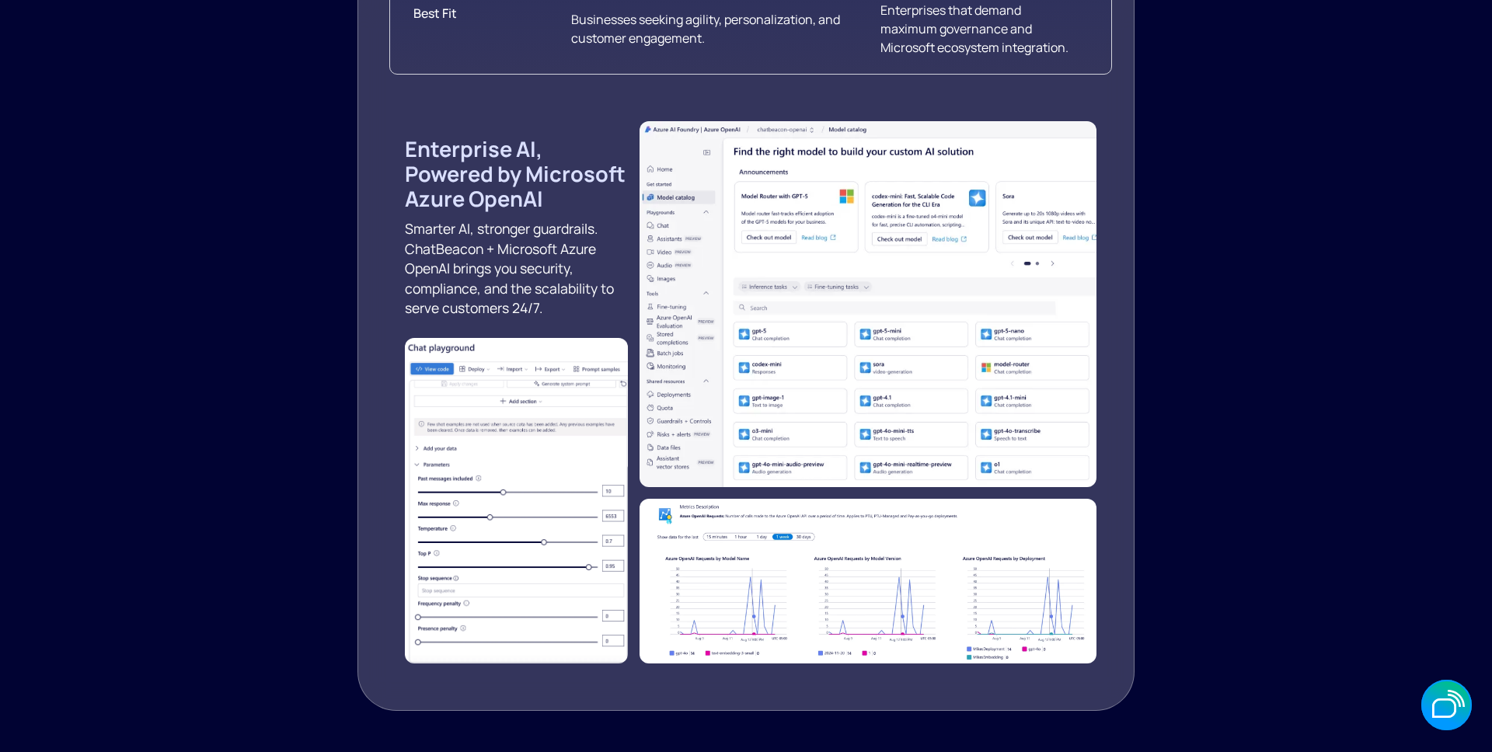
click at [974, 397] on img at bounding box center [868, 304] width 457 height 366
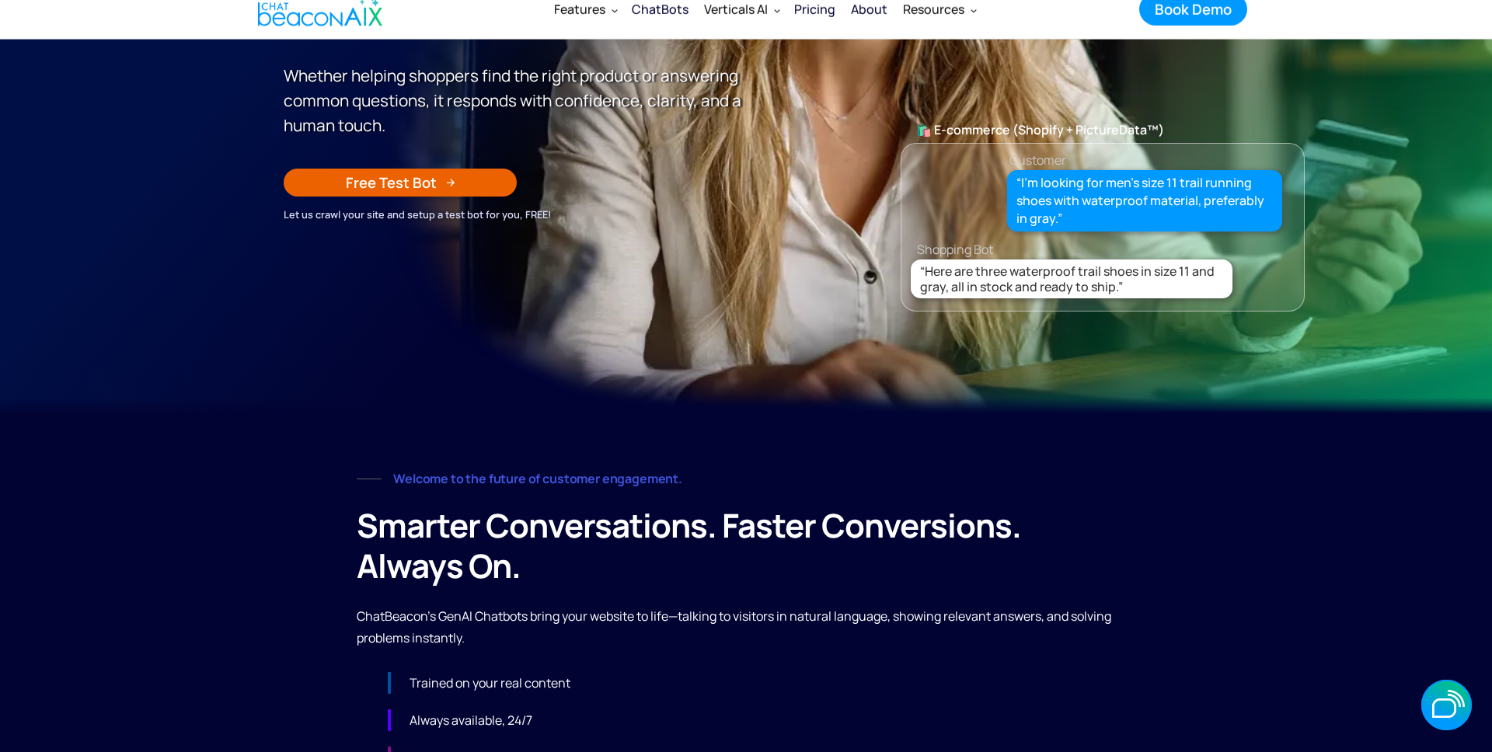
scroll to position [0, 0]
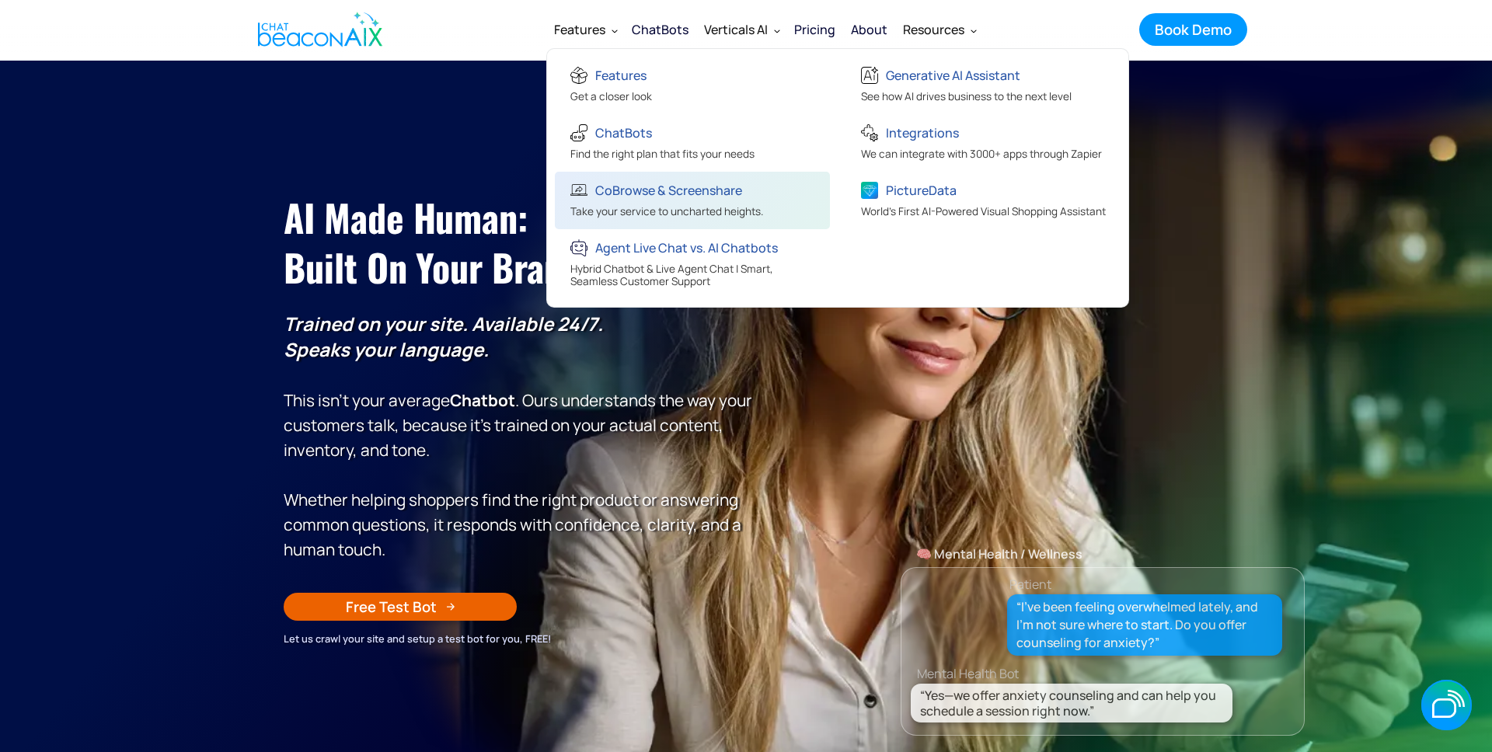
click at [620, 193] on div "CoBrowse & Screenshare" at bounding box center [668, 191] width 147 height 22
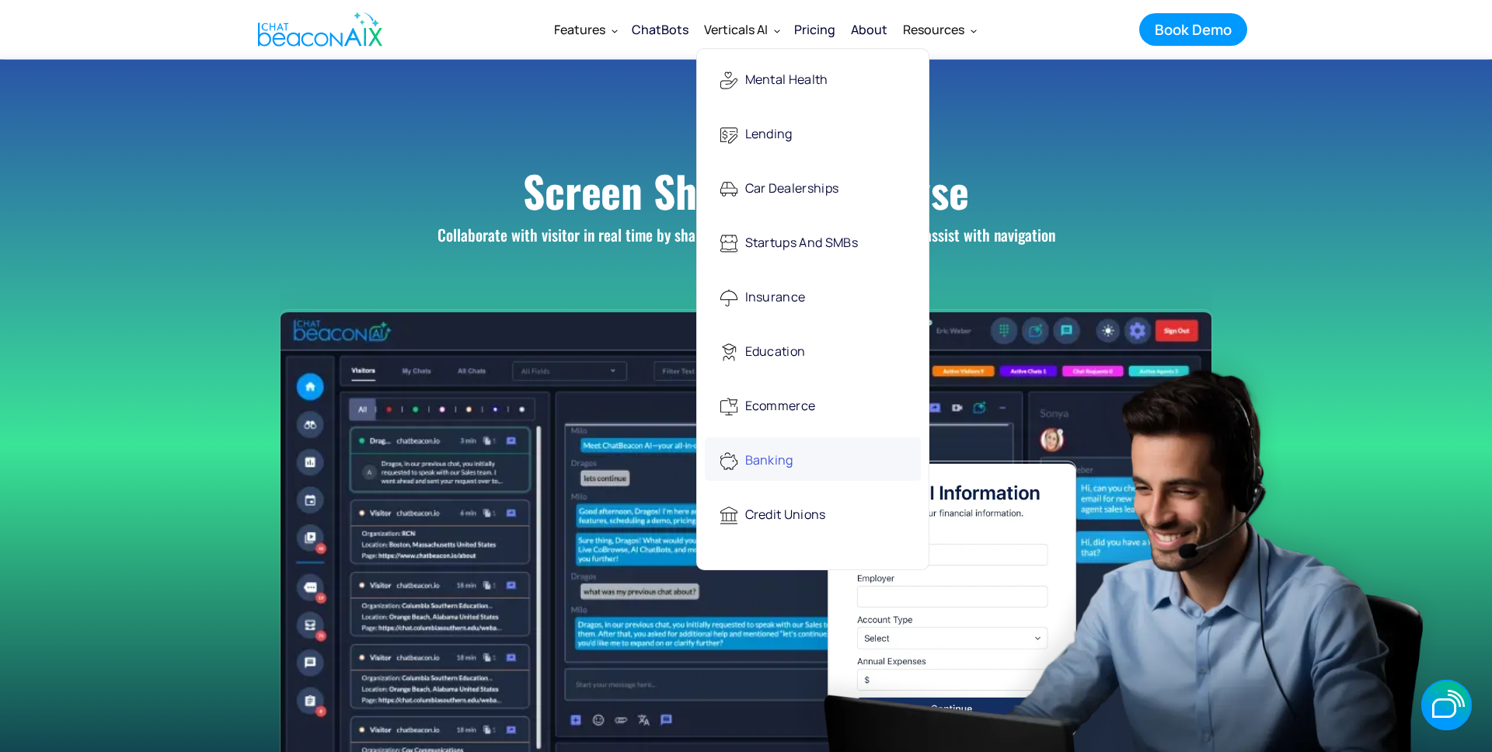
click at [775, 461] on div "Banking" at bounding box center [769, 461] width 48 height 32
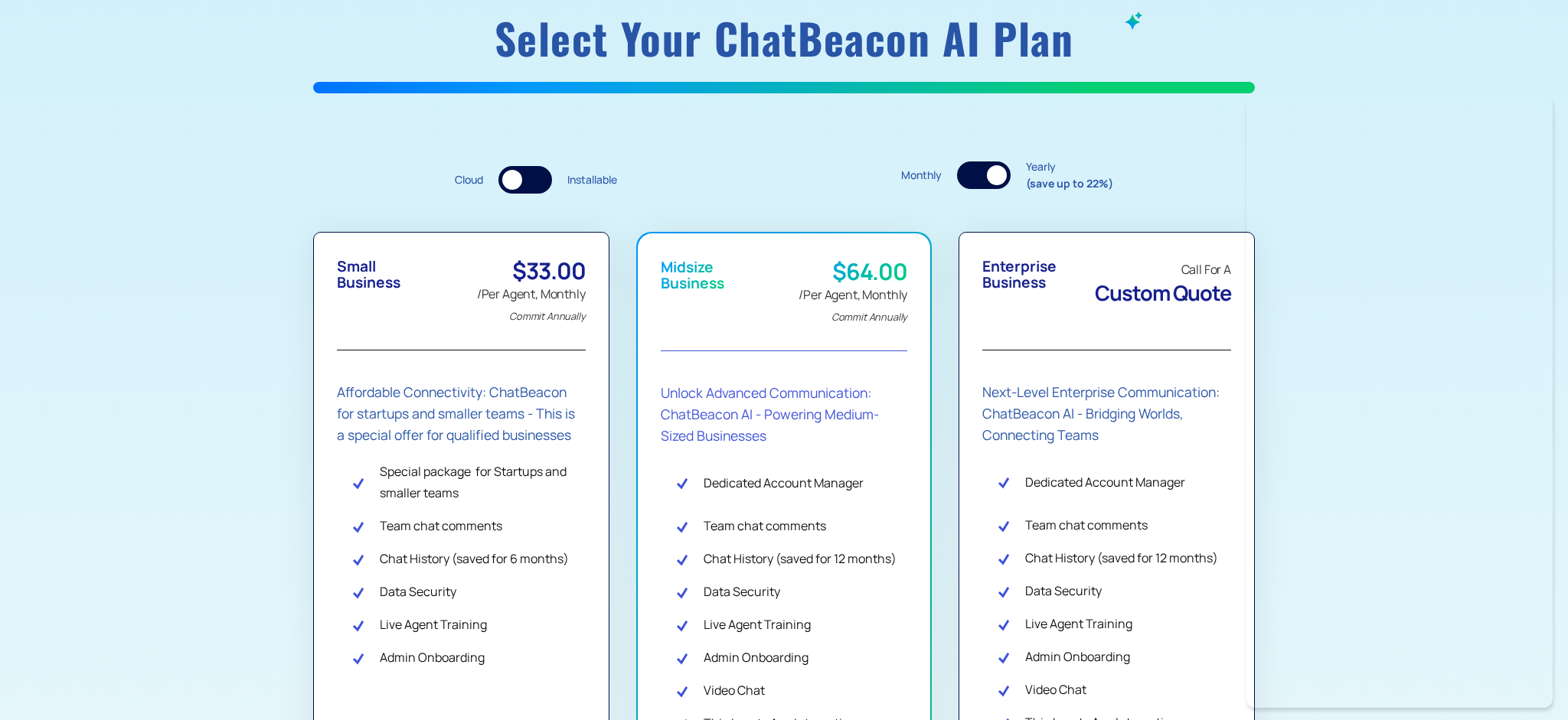
scroll to position [215, 0]
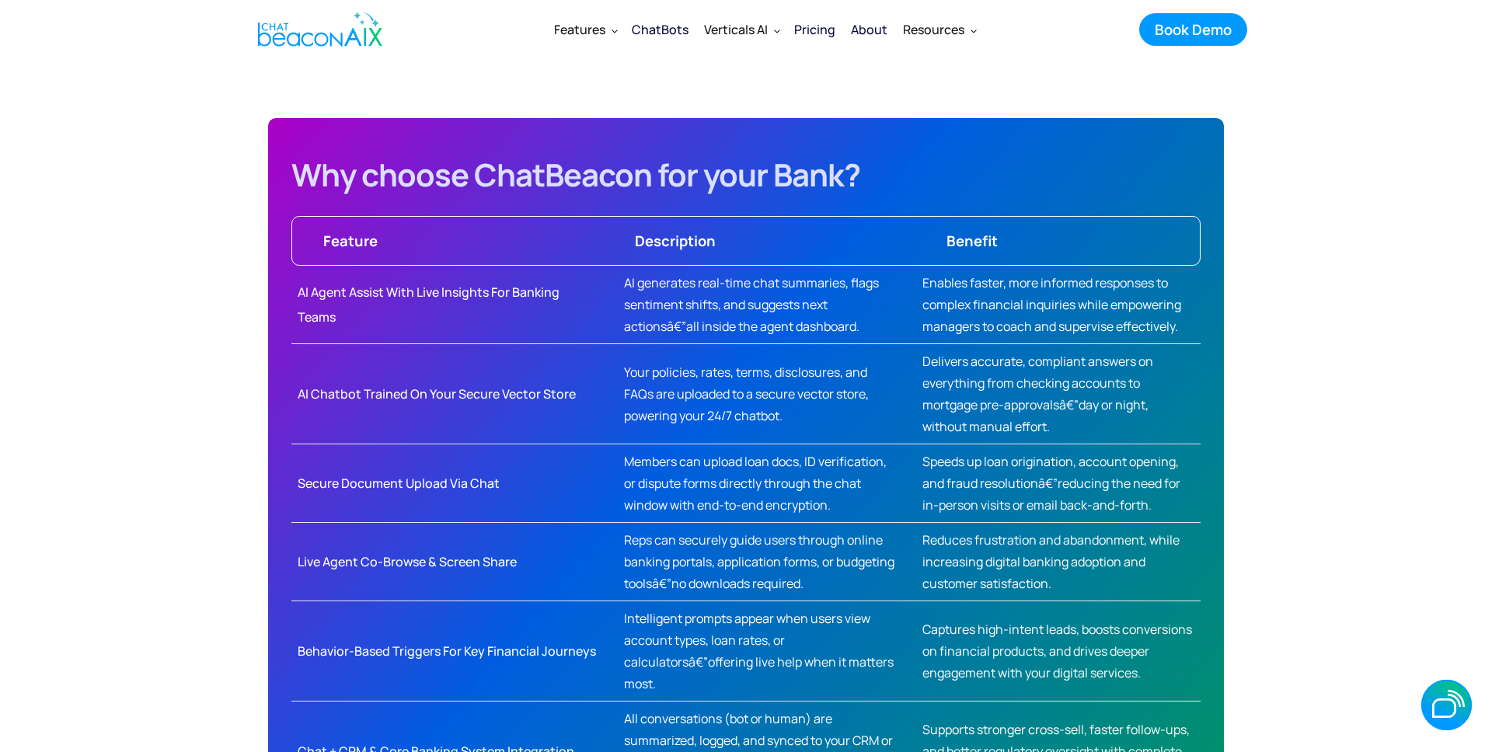
scroll to position [738, 0]
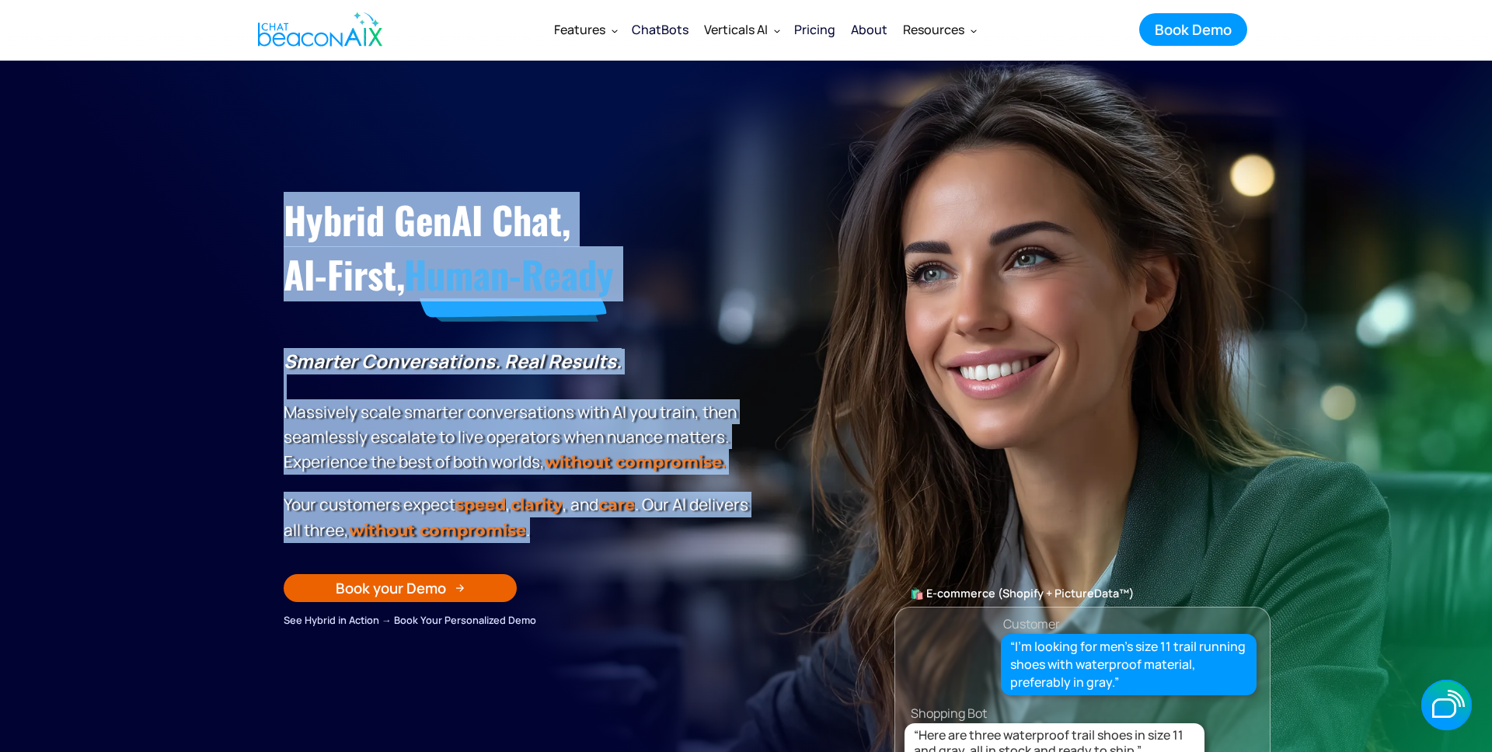
drag, startPoint x: 626, startPoint y: 532, endPoint x: 260, endPoint y: 216, distance: 482.7
click at [260, 216] on section "Hybrid GenAI Chat, AI-First, Human-Ready Smarter Conversations. Real Results. M…" at bounding box center [746, 449] width 1492 height 777
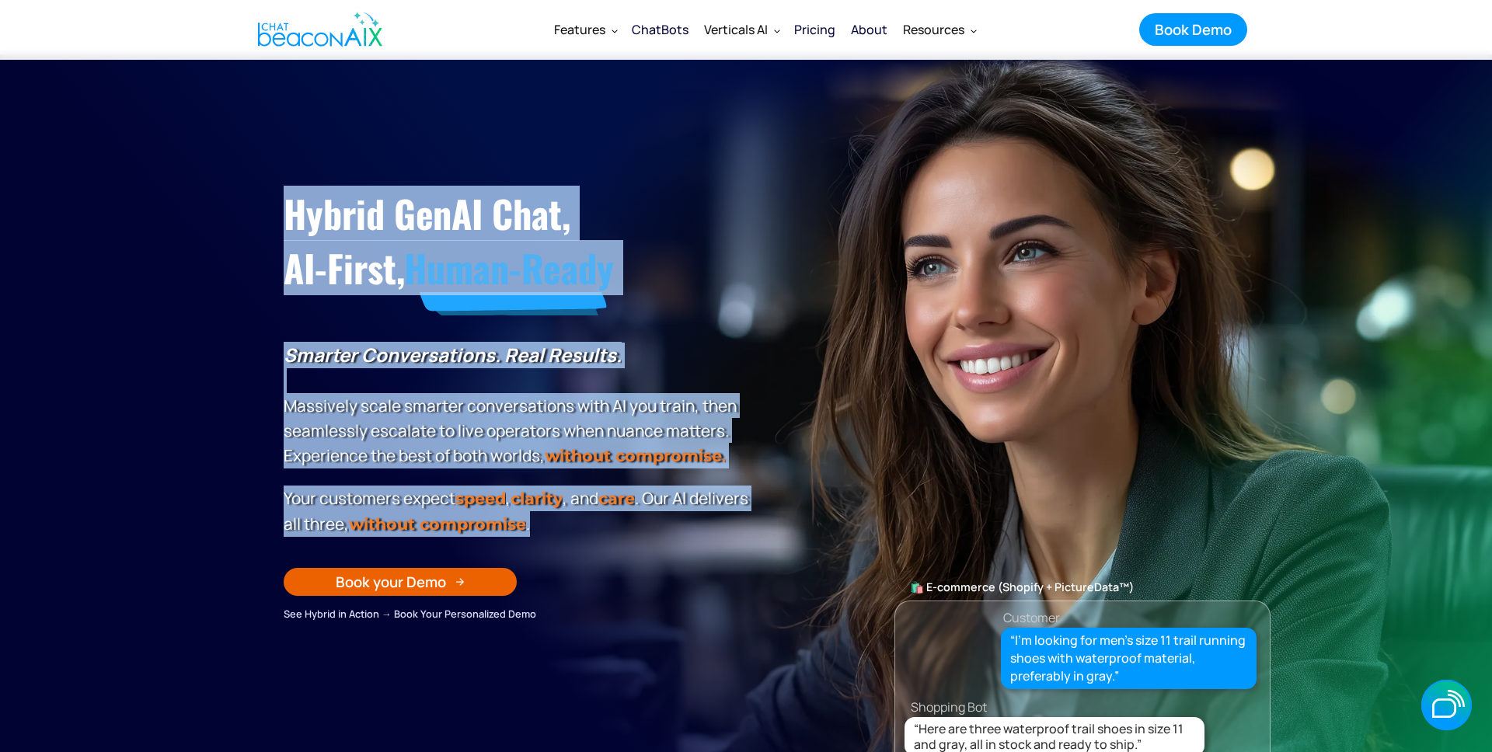
click at [283, 220] on div "Hybrid GenAI Chat, AI-First, Human-Ready Smarter Conversations. Real Results. M…" at bounding box center [746, 377] width 956 height 490
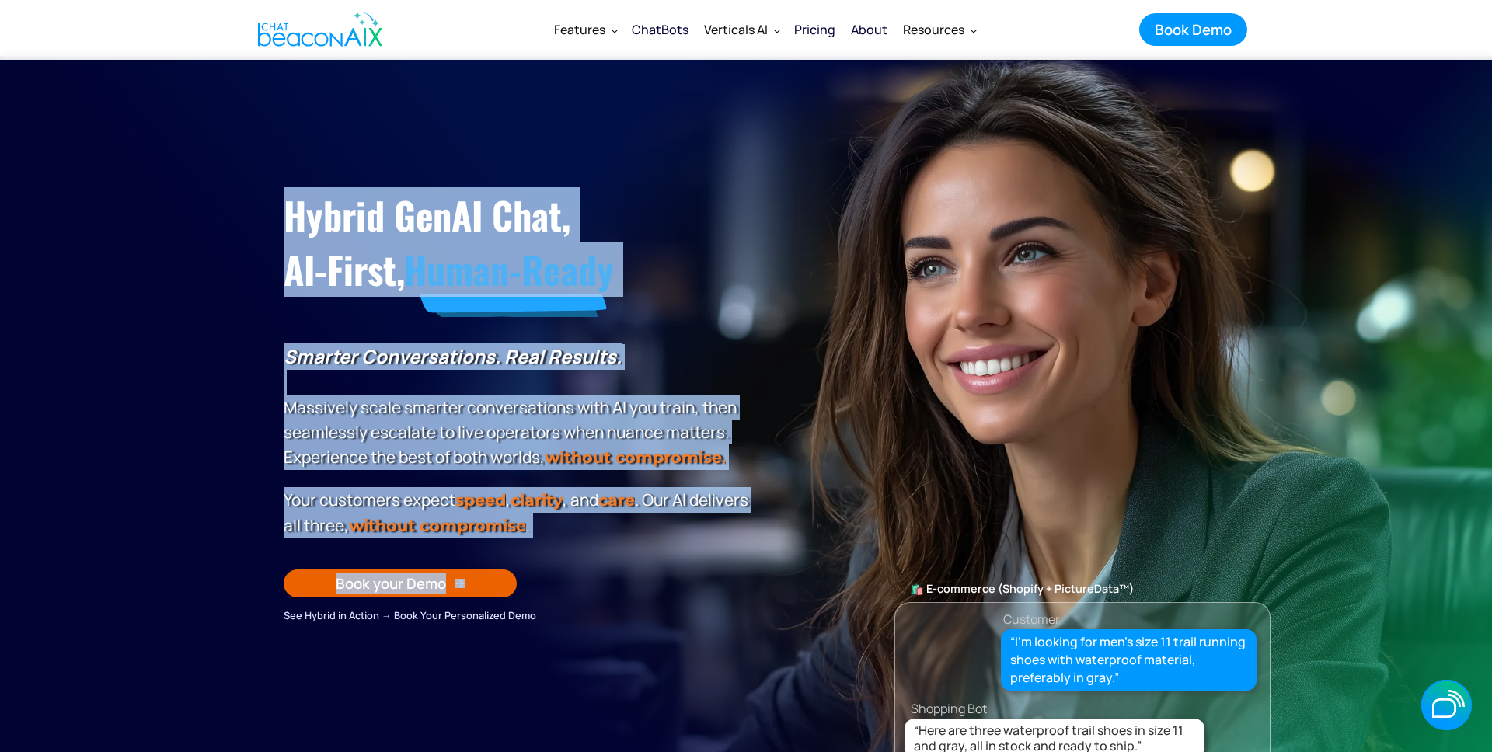
drag, startPoint x: 288, startPoint y: 215, endPoint x: 677, endPoint y: 567, distance: 523.9
click at [677, 567] on div "Hybrid GenAI Chat, AI-First, Human-Ready Smarter Conversations. Real Results. M…" at bounding box center [519, 402] width 470 height 444
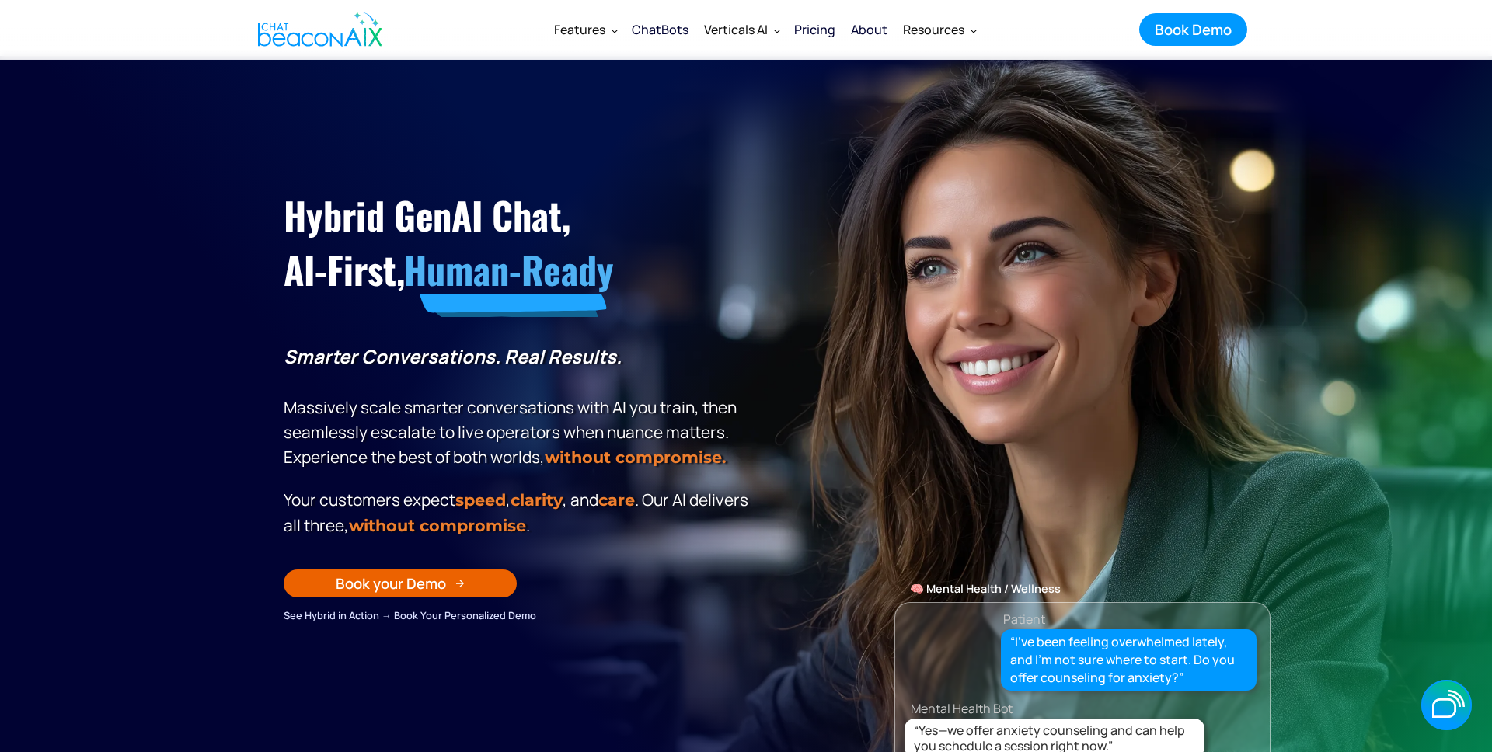
click at [714, 557] on div "Hybrid GenAI Chat, AI-First, Human-Ready Smarter Conversations. Real Results. M…" at bounding box center [519, 402] width 470 height 444
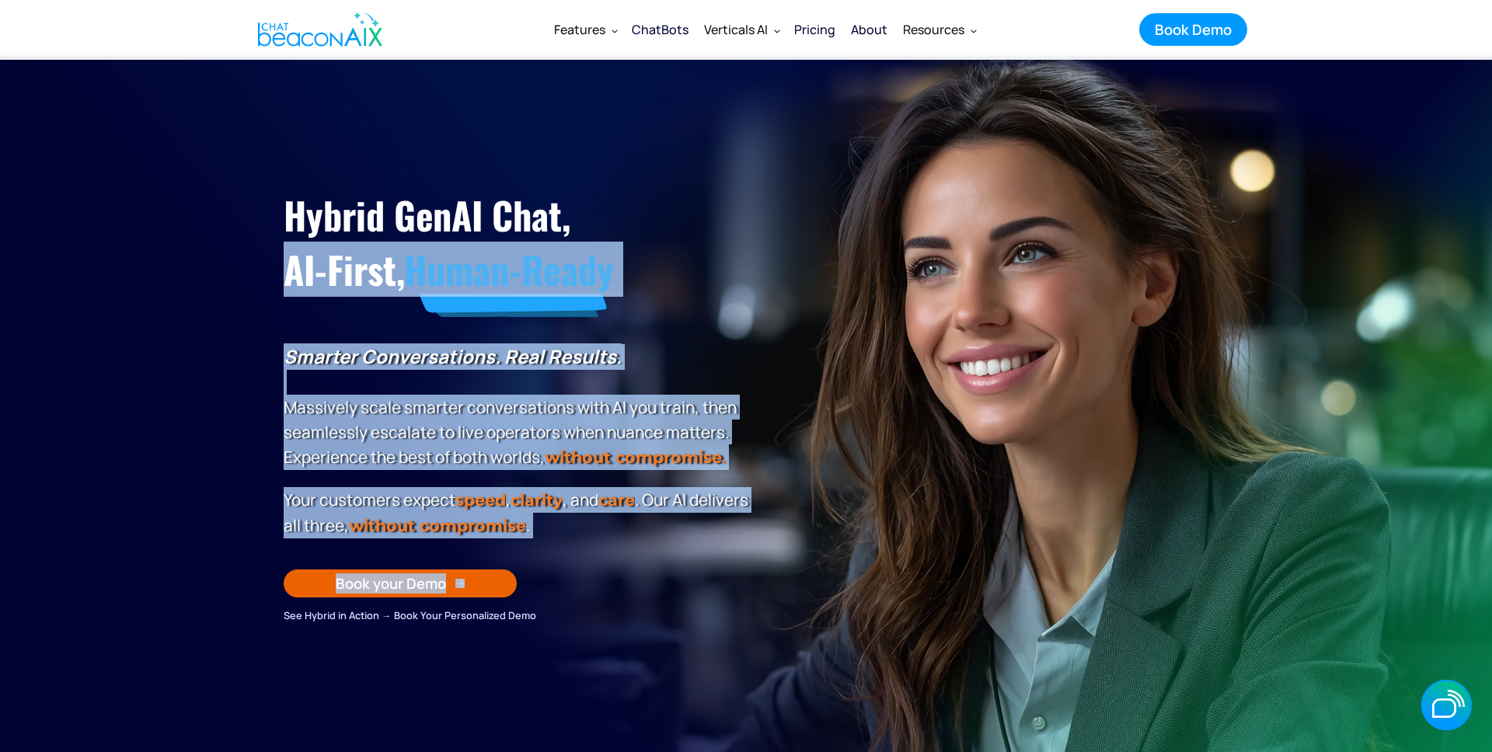
drag, startPoint x: 663, startPoint y: 602, endPoint x: 246, endPoint y: 259, distance: 540.6
click at [246, 259] on section "Hybrid GenAI Chat, AI-First, Human-Ready Smarter Conversations. Real Results. M…" at bounding box center [746, 444] width 1492 height 777
drag, startPoint x: 246, startPoint y: 259, endPoint x: 276, endPoint y: 236, distance: 37.8
click at [246, 259] on section "Hybrid GenAI Chat, AI-First, Human-Ready Smarter Conversations. Real Results. M…" at bounding box center [746, 444] width 1492 height 777
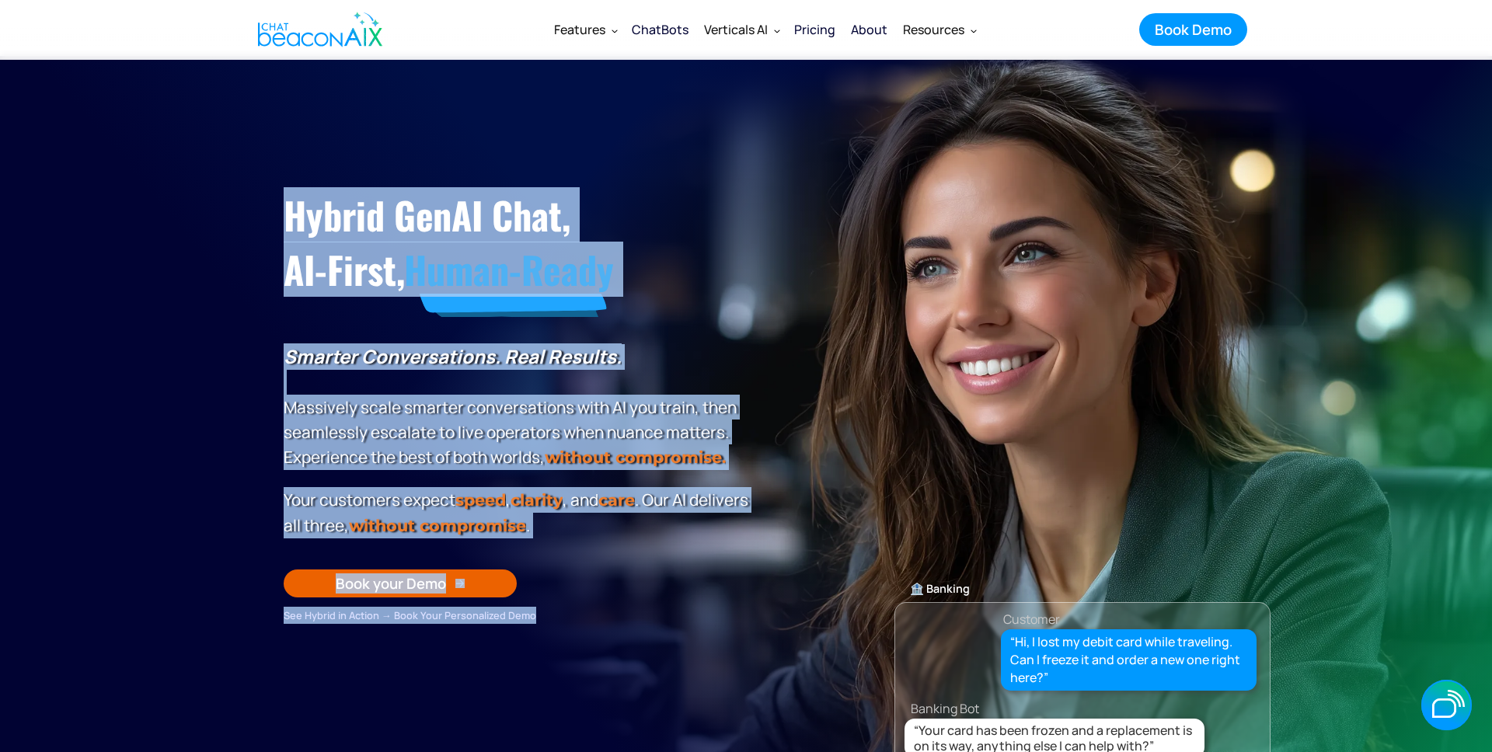
drag, startPoint x: 279, startPoint y: 229, endPoint x: 555, endPoint y: 637, distance: 492.6
click at [555, 637] on section "Hybrid GenAI Chat, AI-First, Human-Ready Smarter Conversations. Real Results. M…" at bounding box center [746, 444] width 1492 height 777
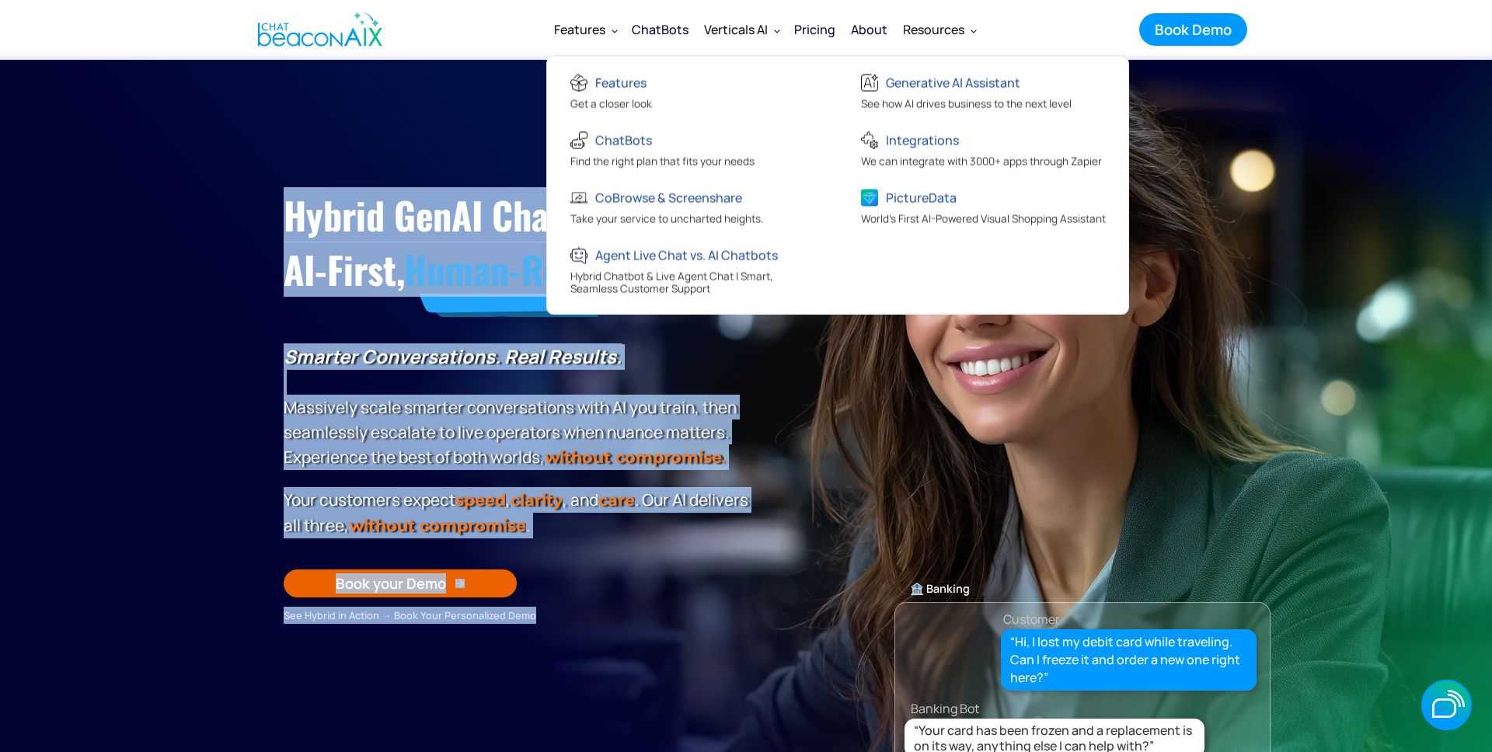
scroll to position [0, 0]
